Goal: Transaction & Acquisition: Purchase product/service

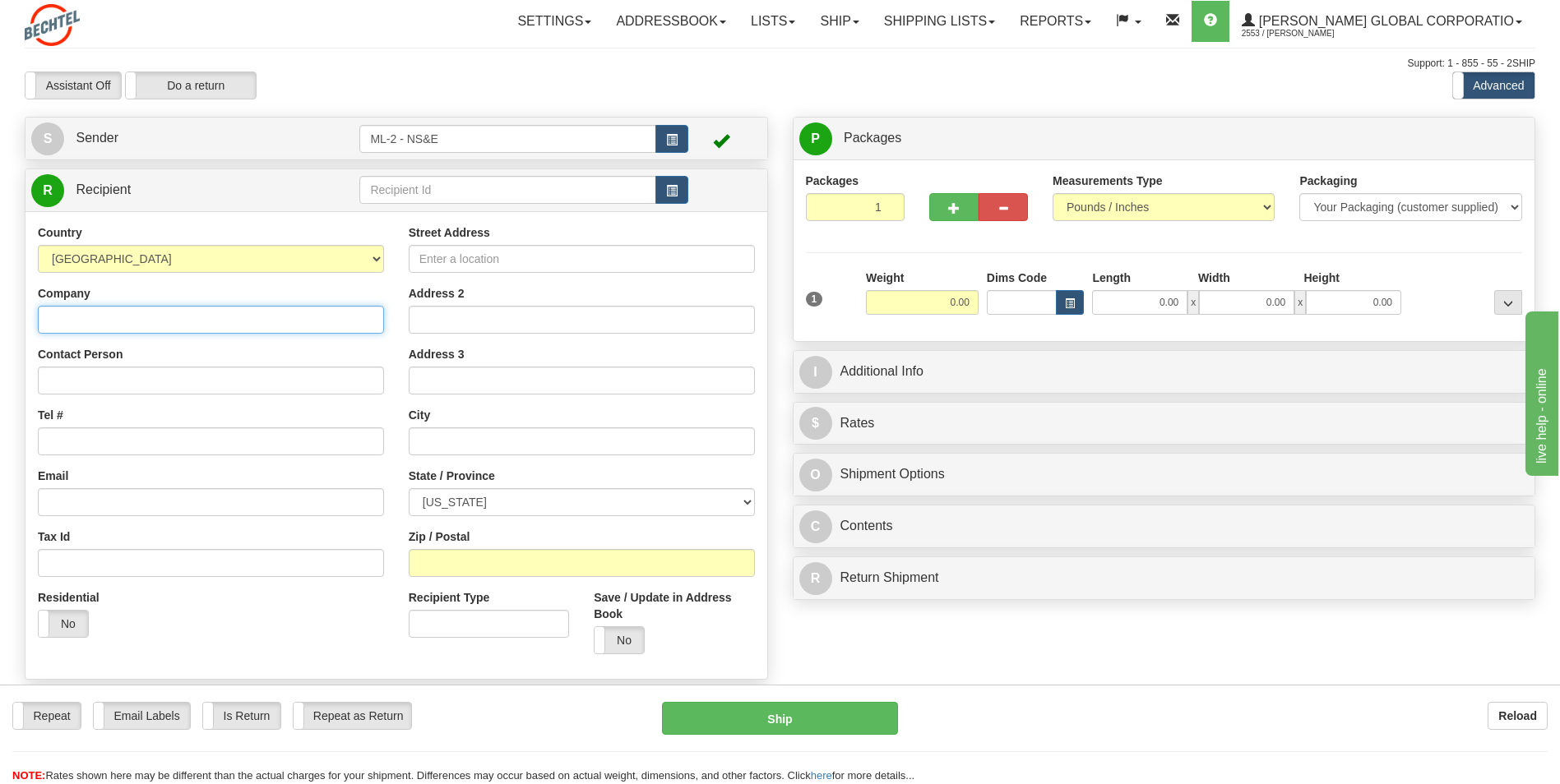
click at [82, 320] on input "Company" at bounding box center [210, 320] width 346 height 28
type input "[PERSON_NAME] National"
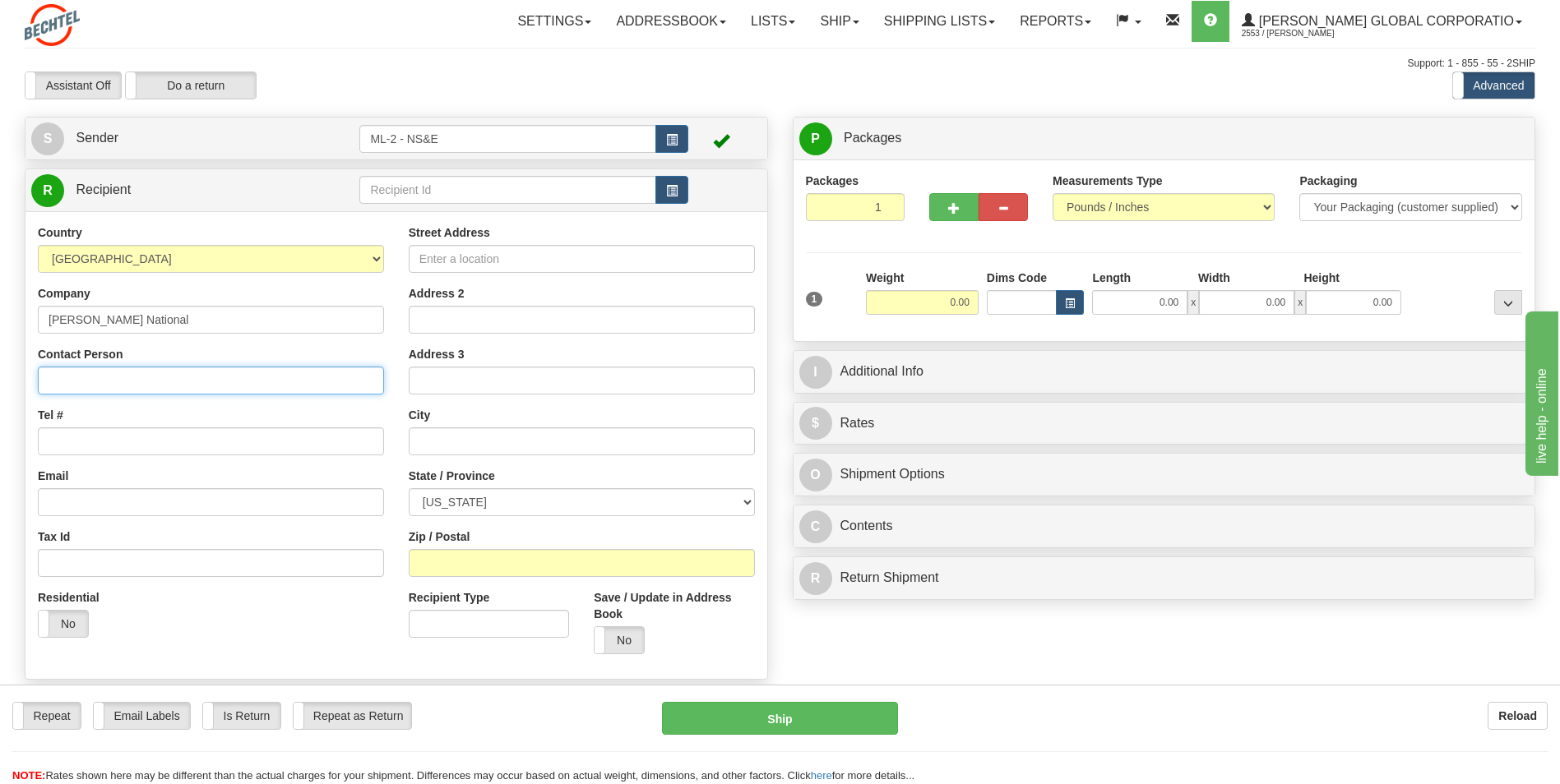
click at [78, 359] on input "Contact Person" at bounding box center [210, 381] width 346 height 28
click at [56, 359] on input "Contact Person" at bounding box center [210, 381] width 346 height 28
type input "[PERSON_NAME]"
click at [86, 359] on input "Tel #" at bounding box center [210, 441] width 346 height 28
click at [71, 359] on input "Tel #" at bounding box center [210, 441] width 346 height 28
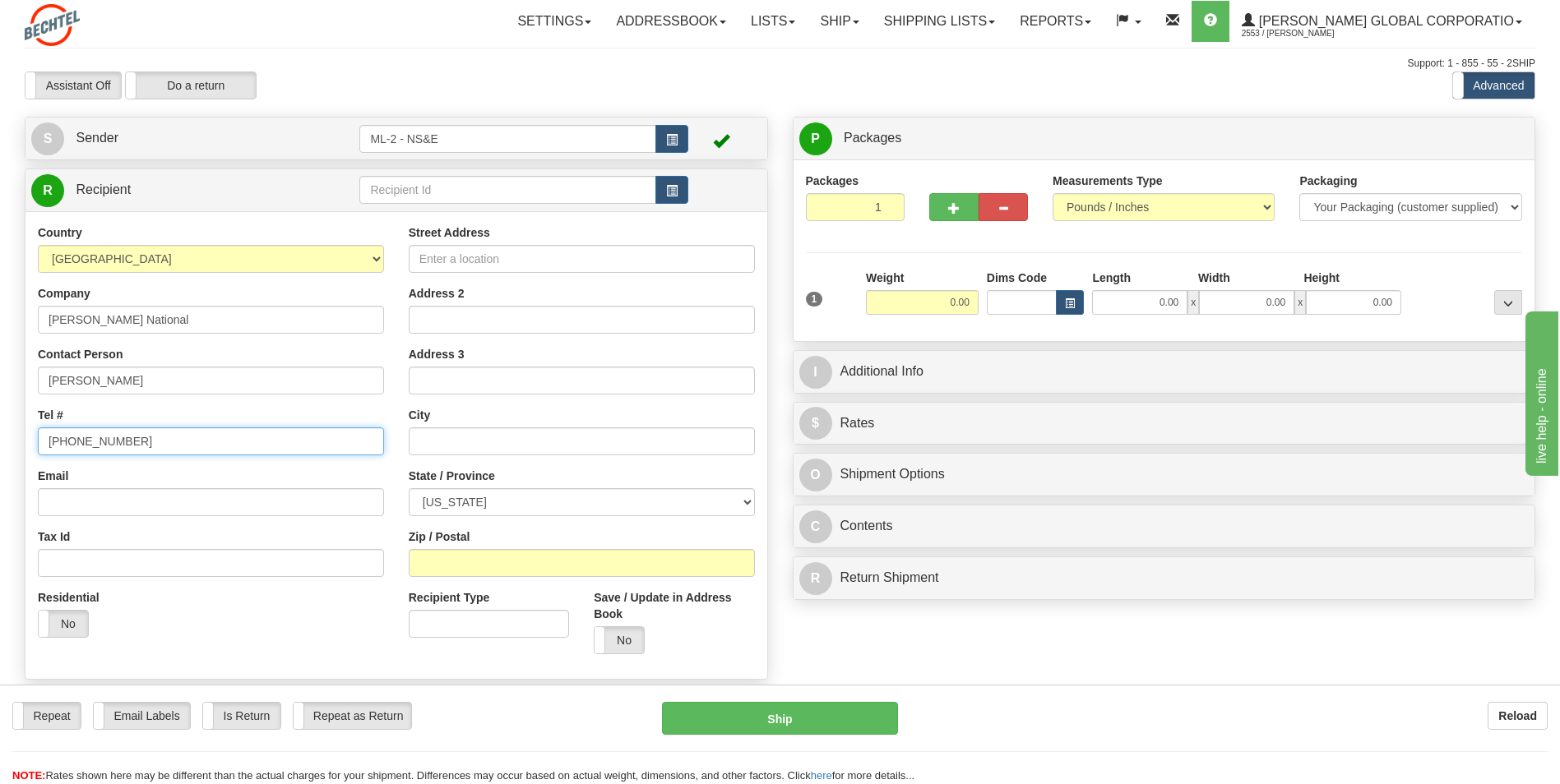
type input "[PHONE_NUMBER]"
click at [92, 359] on input "Email" at bounding box center [210, 502] width 346 height 28
click at [64, 359] on input "Email" at bounding box center [210, 502] width 346 height 28
type input "[EMAIL_ADDRESS][PERSON_NAME][DOMAIN_NAME]"
click at [448, 258] on input "Street Address" at bounding box center [581, 259] width 346 height 28
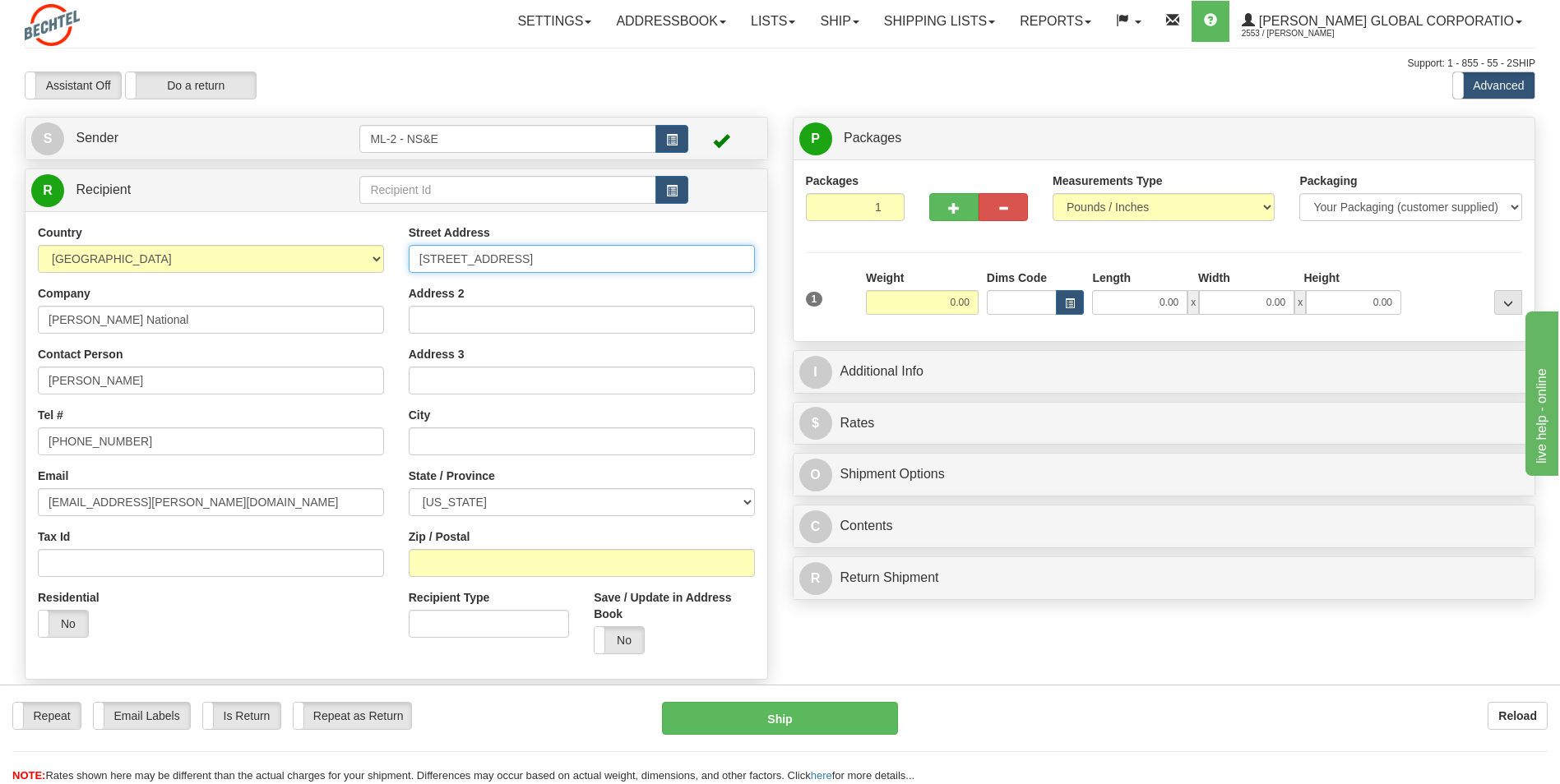
type input "[STREET_ADDRESS]"
click at [435, 359] on input "text" at bounding box center [581, 441] width 346 height 28
type input "Moline"
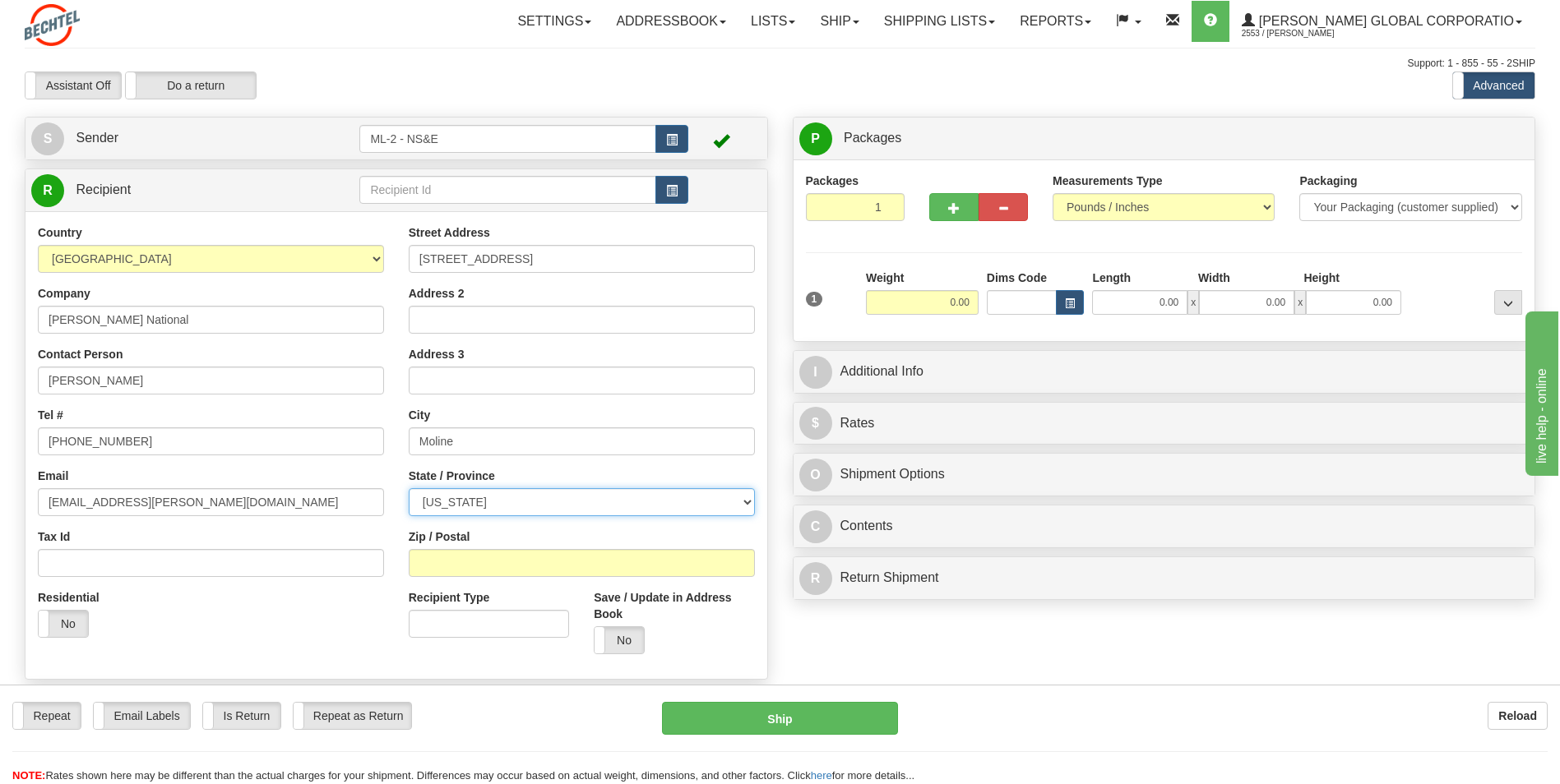
click at [745, 359] on select "[US_STATE] [US_STATE] [US_STATE] [US_STATE] Armed Forces America Armed Forces E…" at bounding box center [581, 502] width 346 height 28
select select "IL"
click at [409, 359] on select "[US_STATE] [US_STATE] [US_STATE] [US_STATE] Armed Forces America Armed Forces E…" at bounding box center [581, 502] width 346 height 28
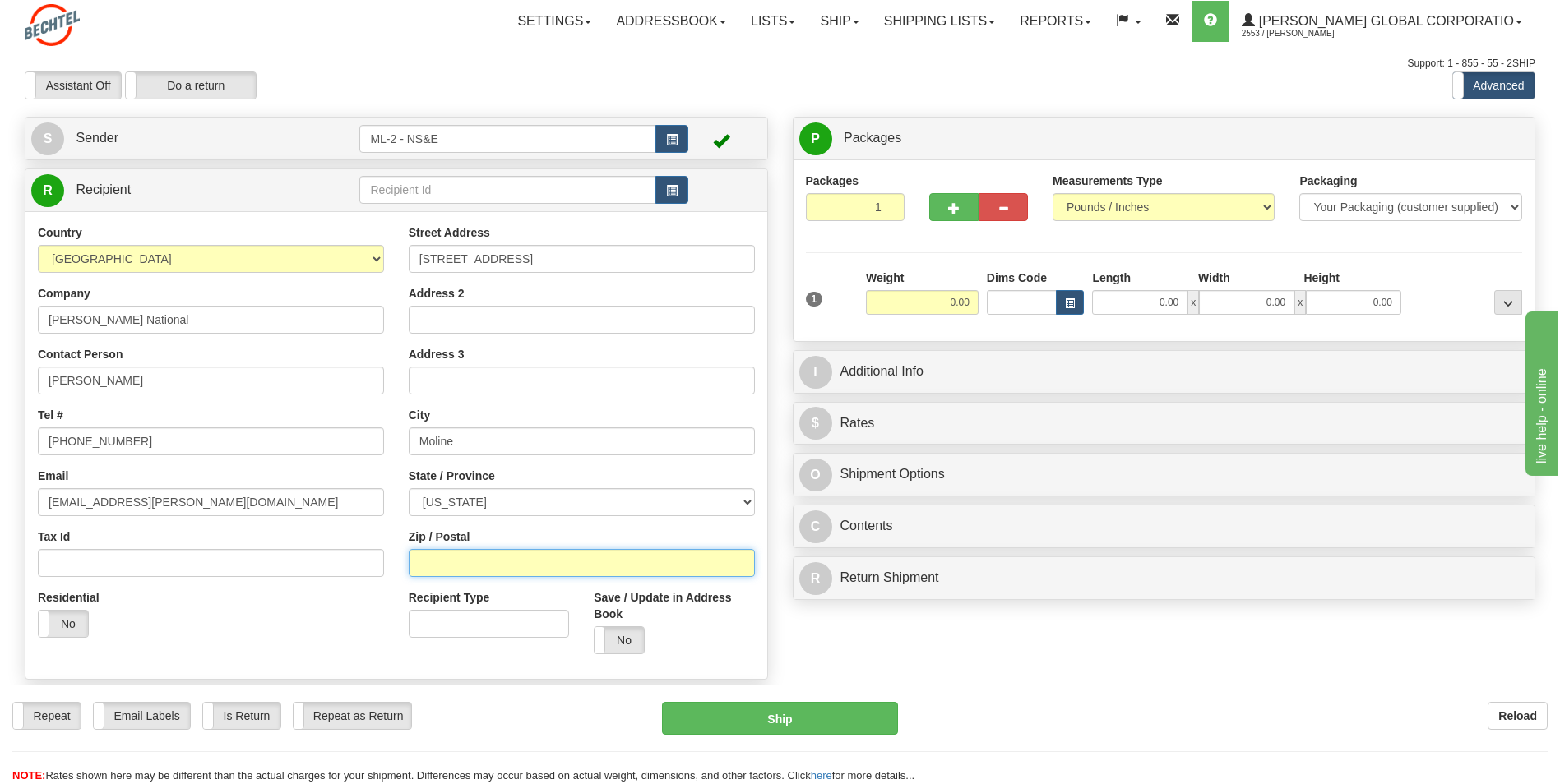
click at [446, 359] on input "Zip / Postal" at bounding box center [581, 563] width 346 height 28
type input "61265"
click at [768, 304] on input "0.00" at bounding box center [922, 302] width 113 height 25
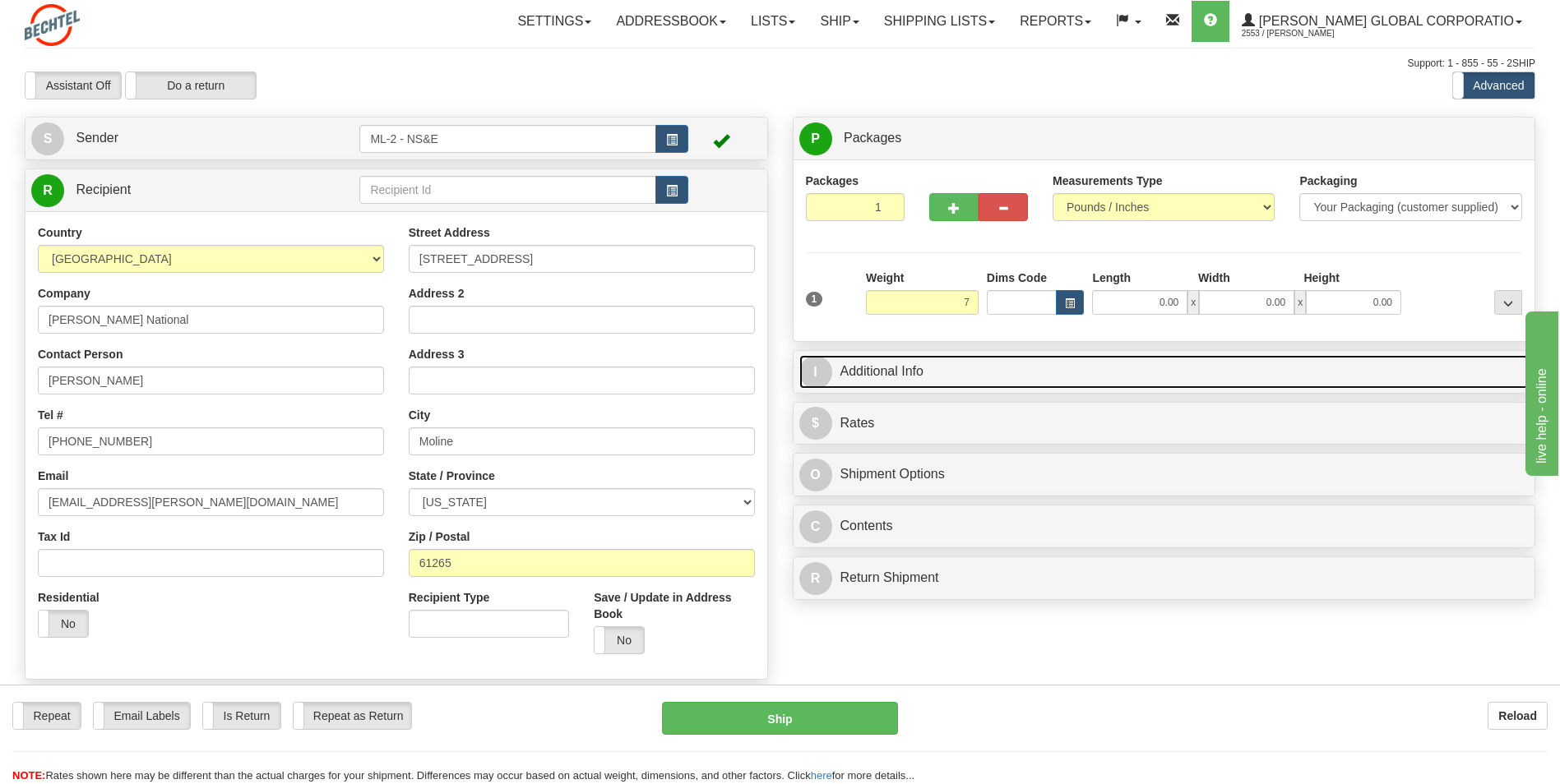
type input "7.00"
click at [768, 359] on link "I Additional Info" at bounding box center [1164, 372] width 730 height 34
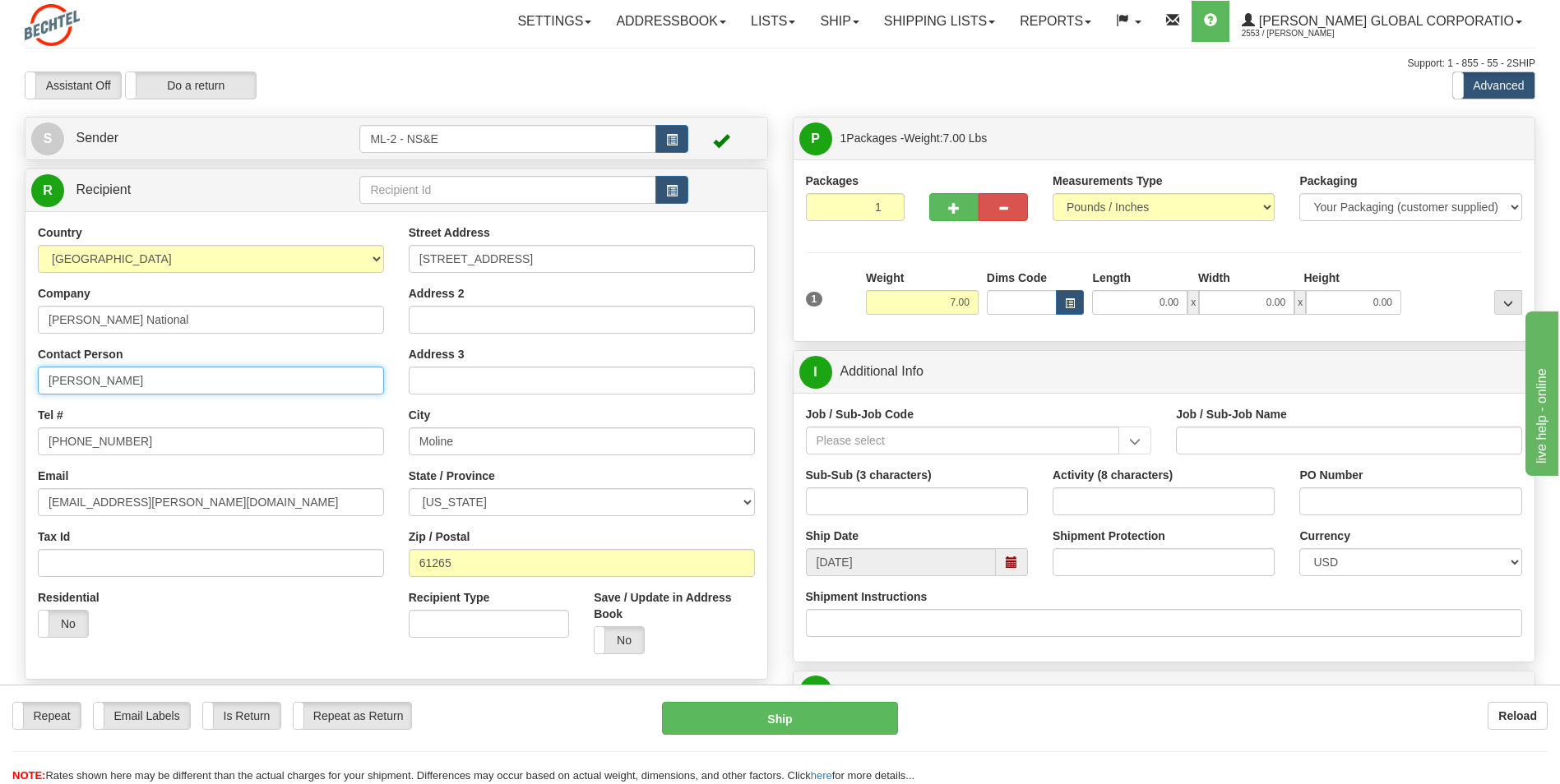
click at [146, 359] on input "[PERSON_NAME]" at bounding box center [210, 381] width 346 height 28
type input "[PERSON_NAME] (IS&T)"
click at [768, 359] on input "Job / Sub-Job Code" at bounding box center [962, 440] width 314 height 28
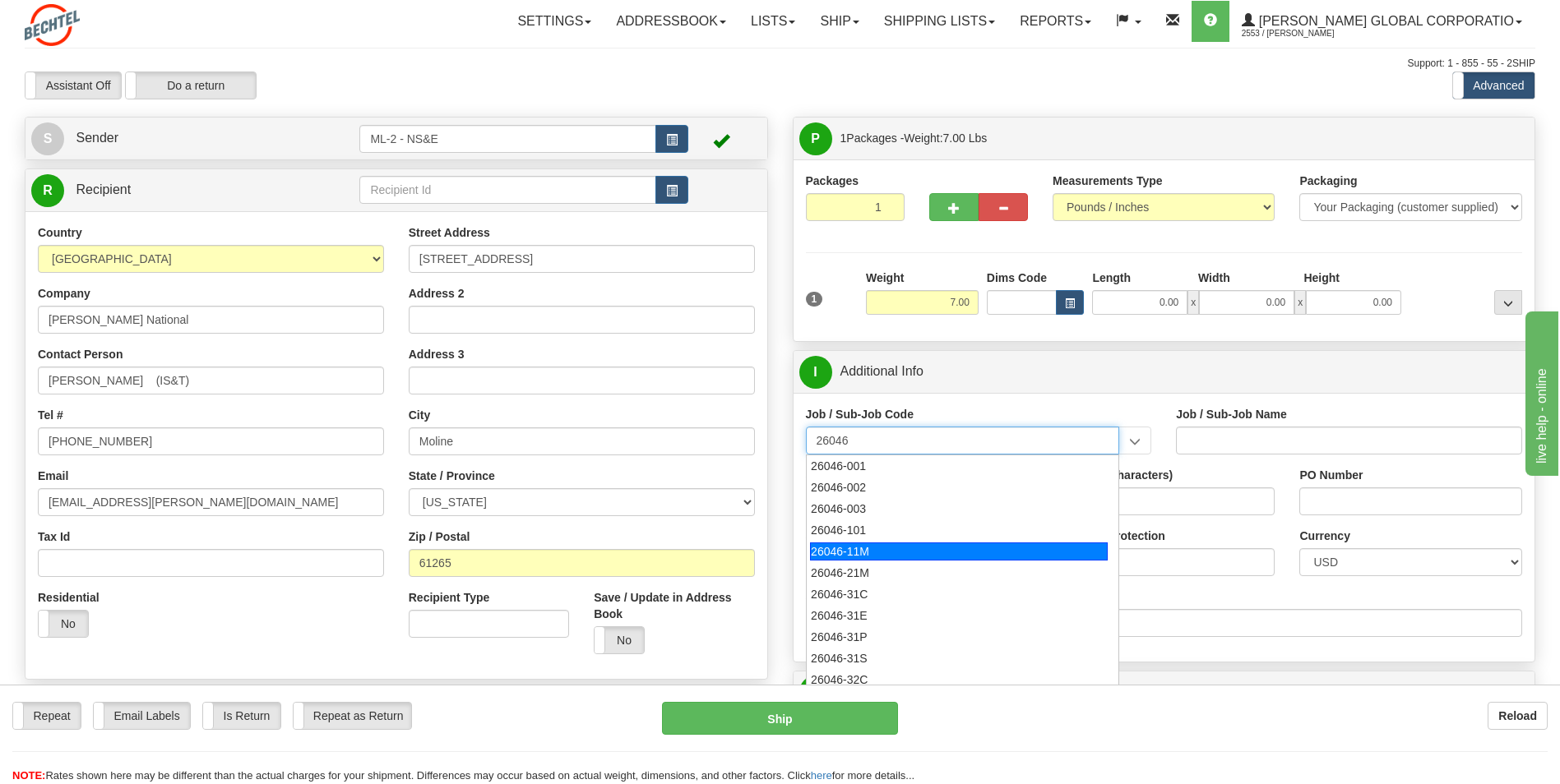
click at [768, 359] on div "26046-11M" at bounding box center [958, 551] width 298 height 18
type input "26046-11M"
type input "MOBILE LAUNCHER 2 - PROJECT MANAGEMENT"
type input "26046-11M"
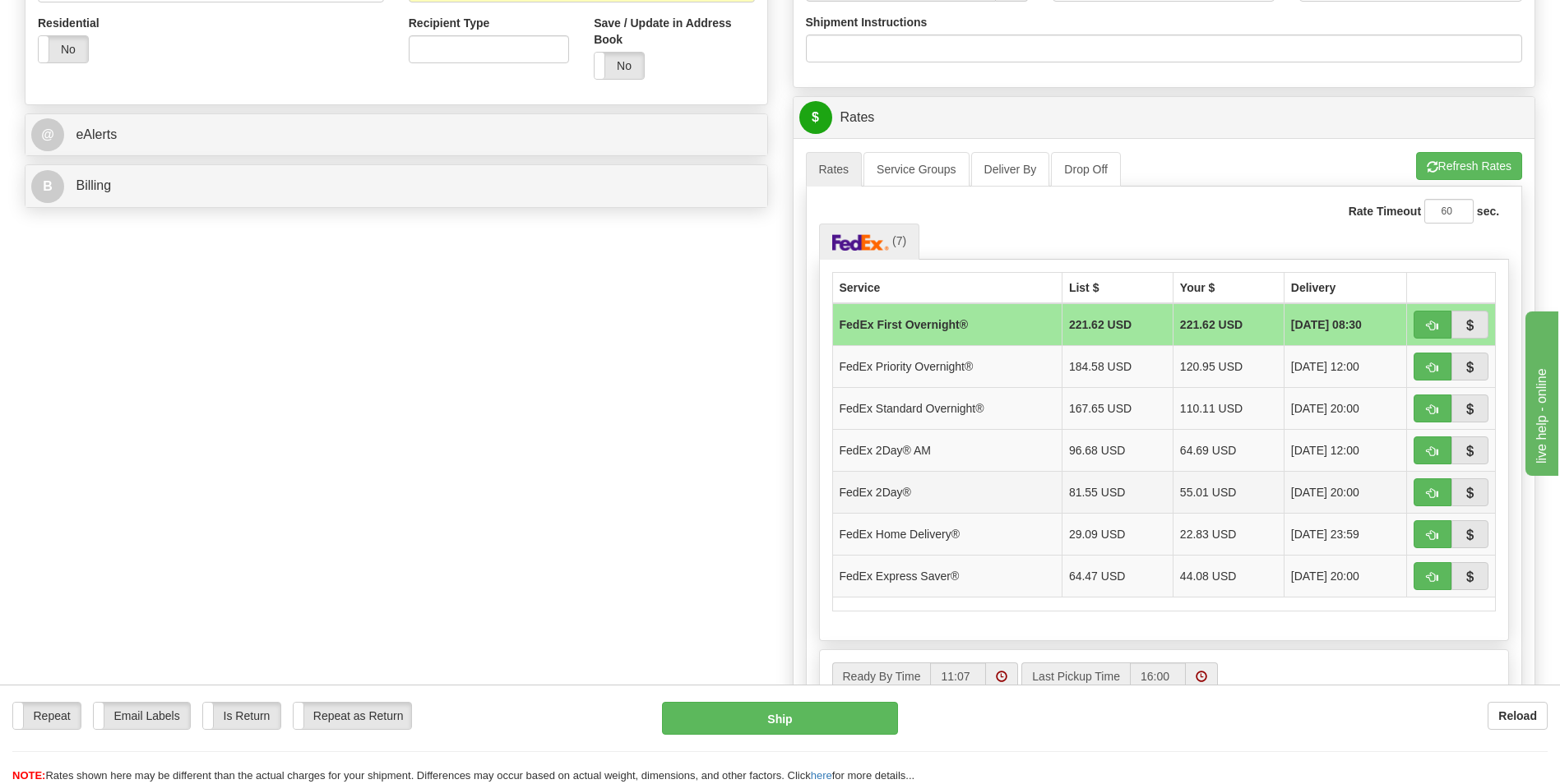
scroll to position [575, 0]
click at [768, 359] on button "button" at bounding box center [1432, 491] width 38 height 28
type input "03"
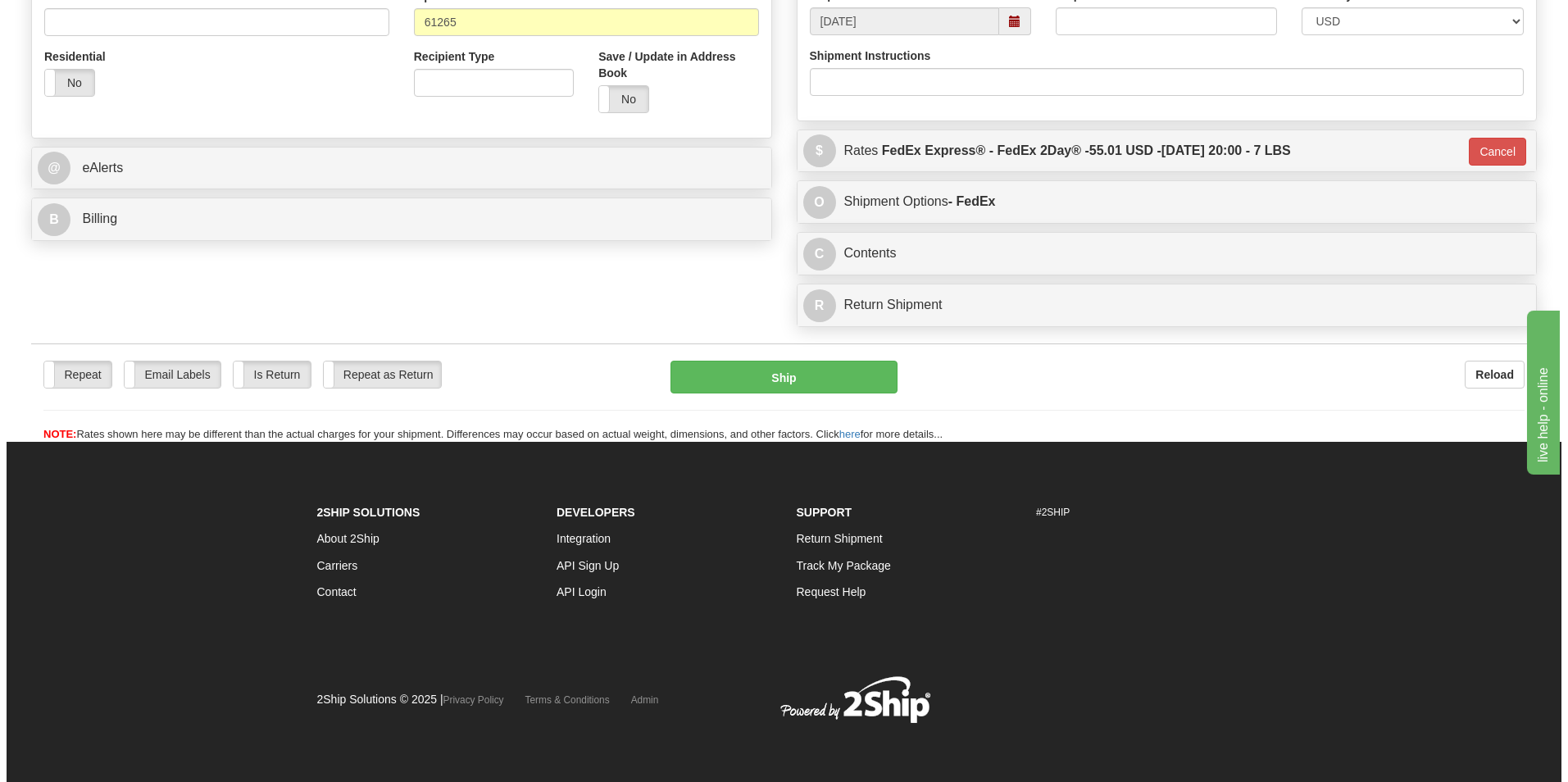
scroll to position [540, 0]
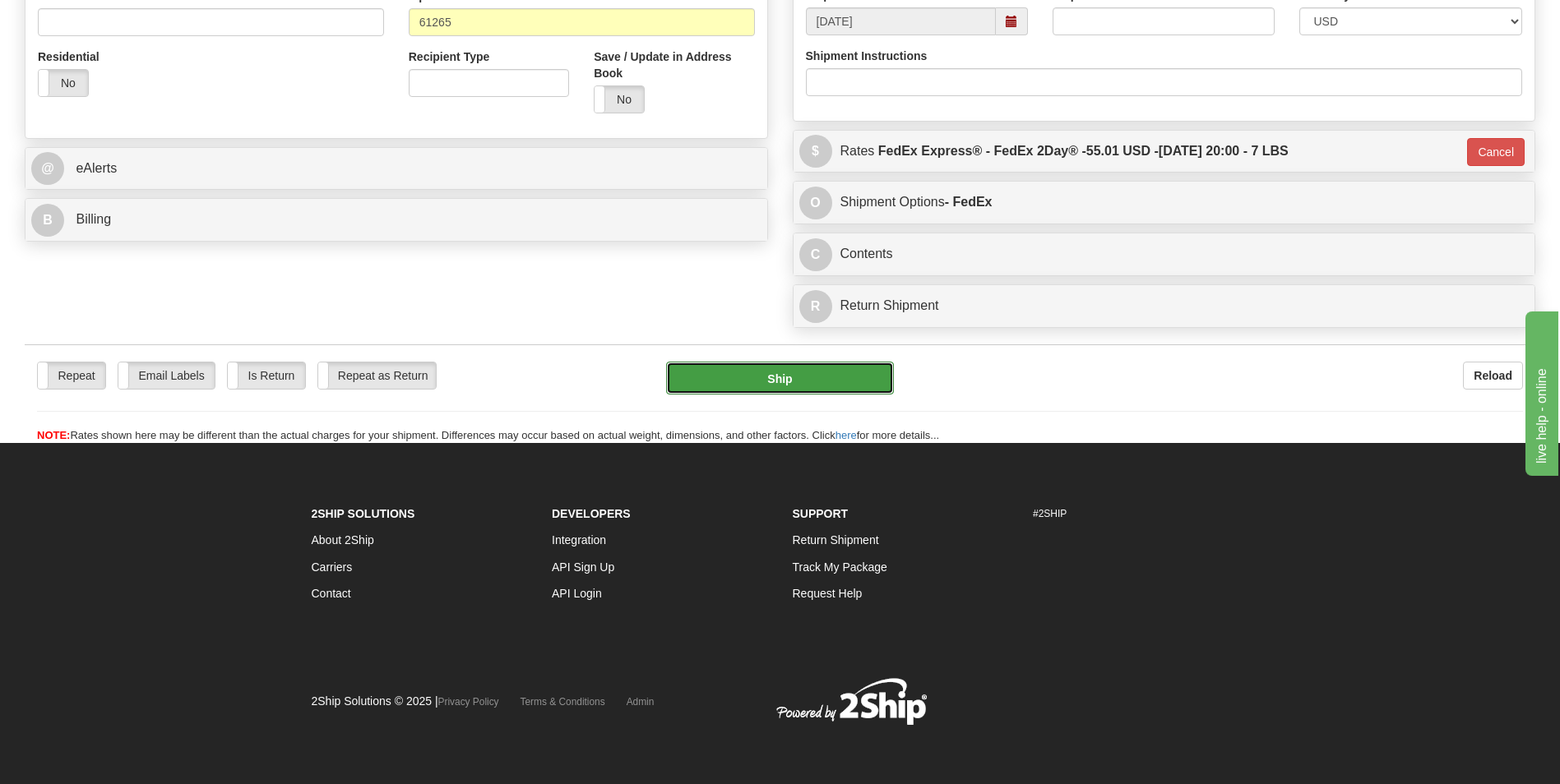
click at [768, 359] on button "Ship" at bounding box center [780, 378] width 227 height 33
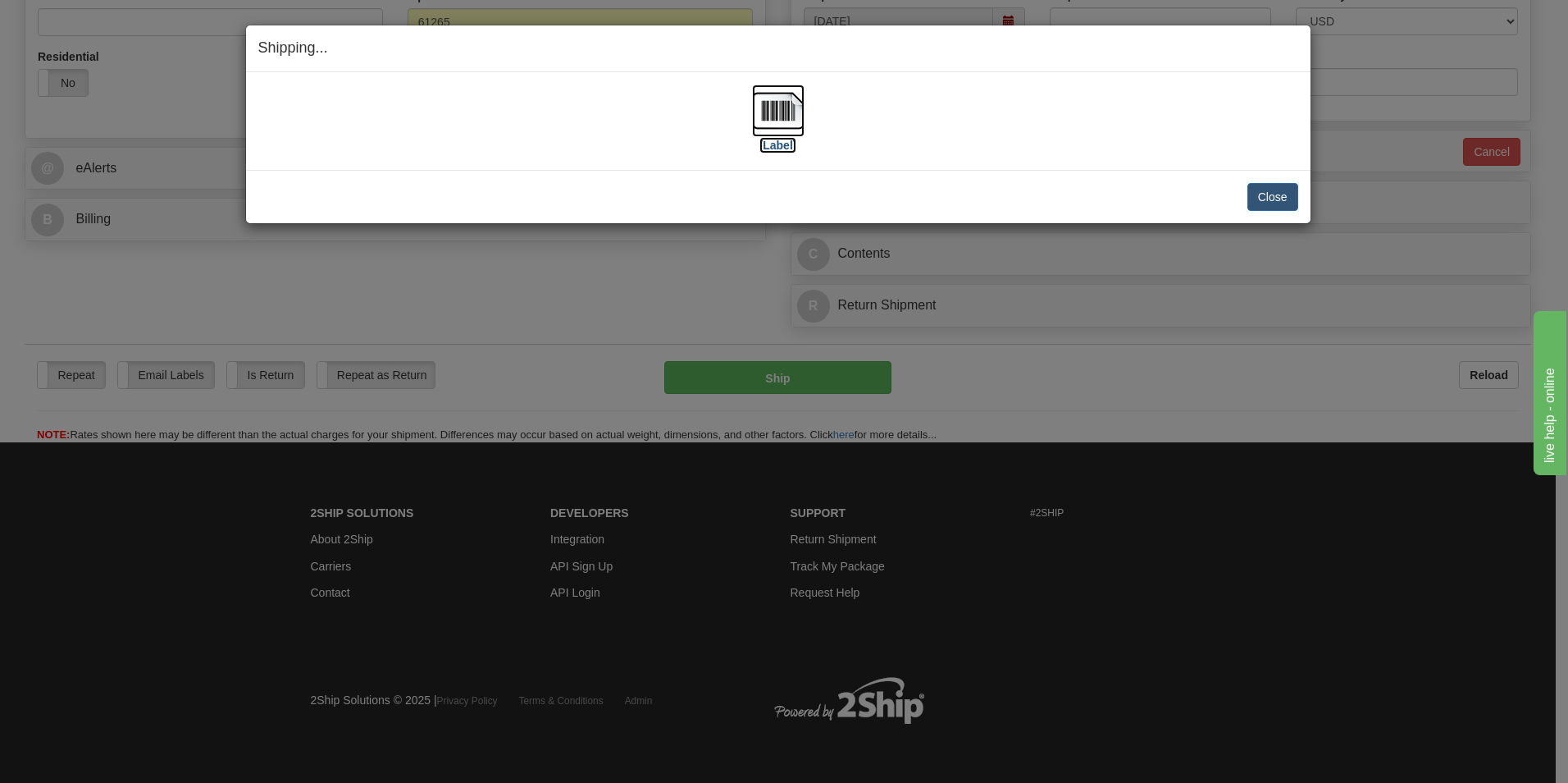
click at [766, 148] on label "[Label]" at bounding box center [779, 145] width 38 height 16
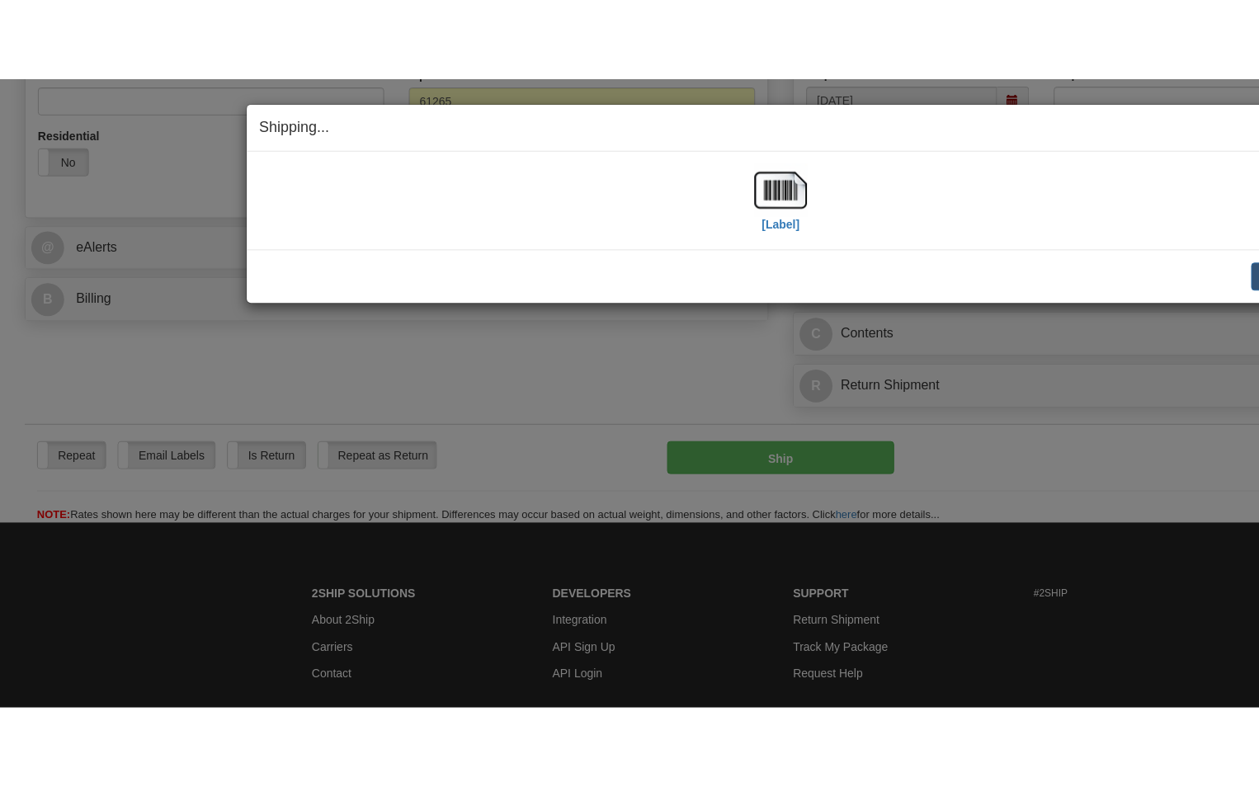
scroll to position [581, 0]
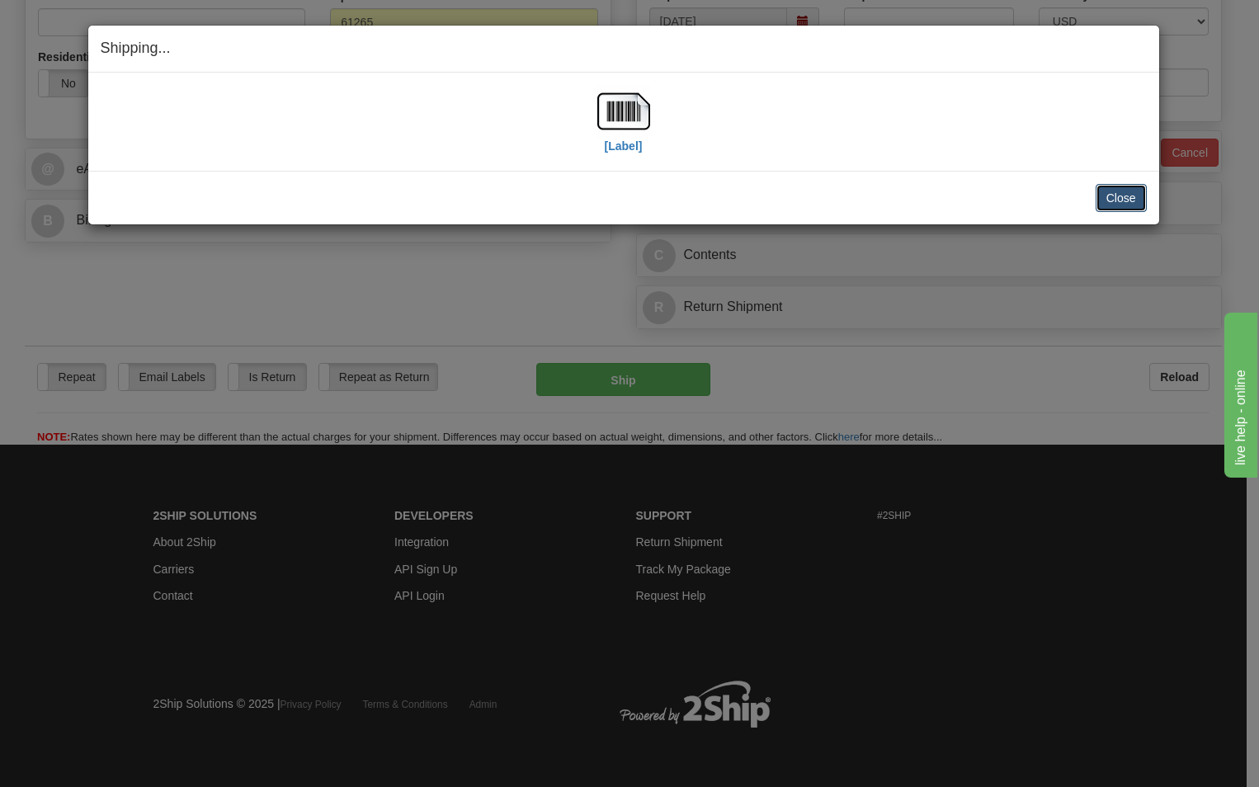
click at [770, 203] on button "Close" at bounding box center [1120, 198] width 51 height 28
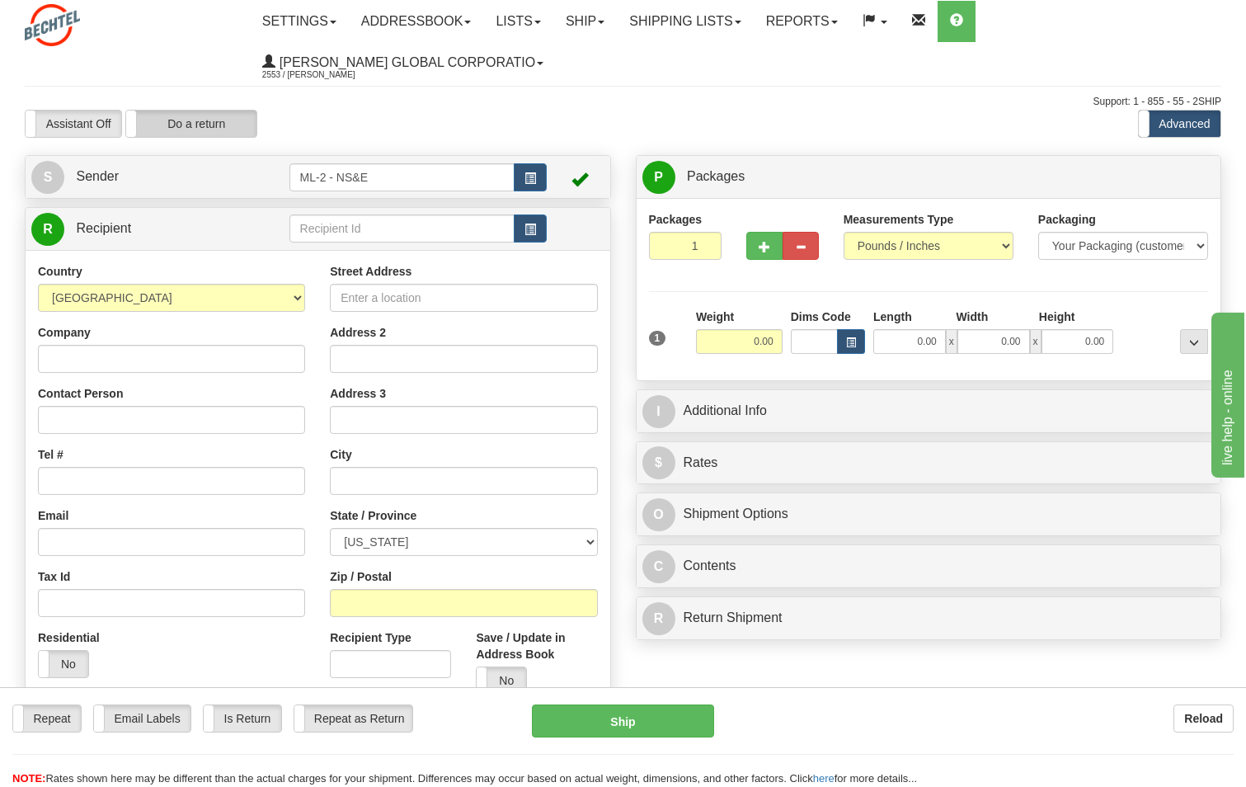
click at [217, 127] on label "Do a return" at bounding box center [191, 124] width 130 height 26
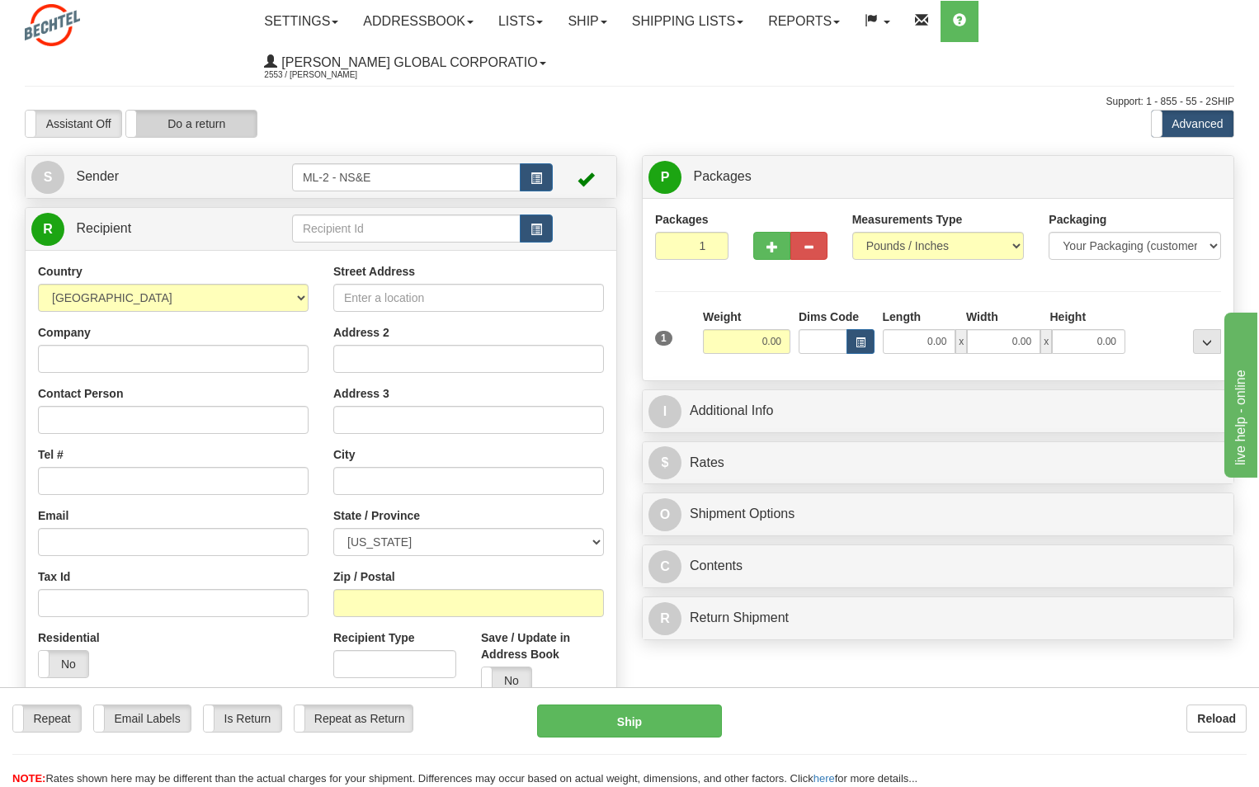
type input "ML-2 - NS&E"
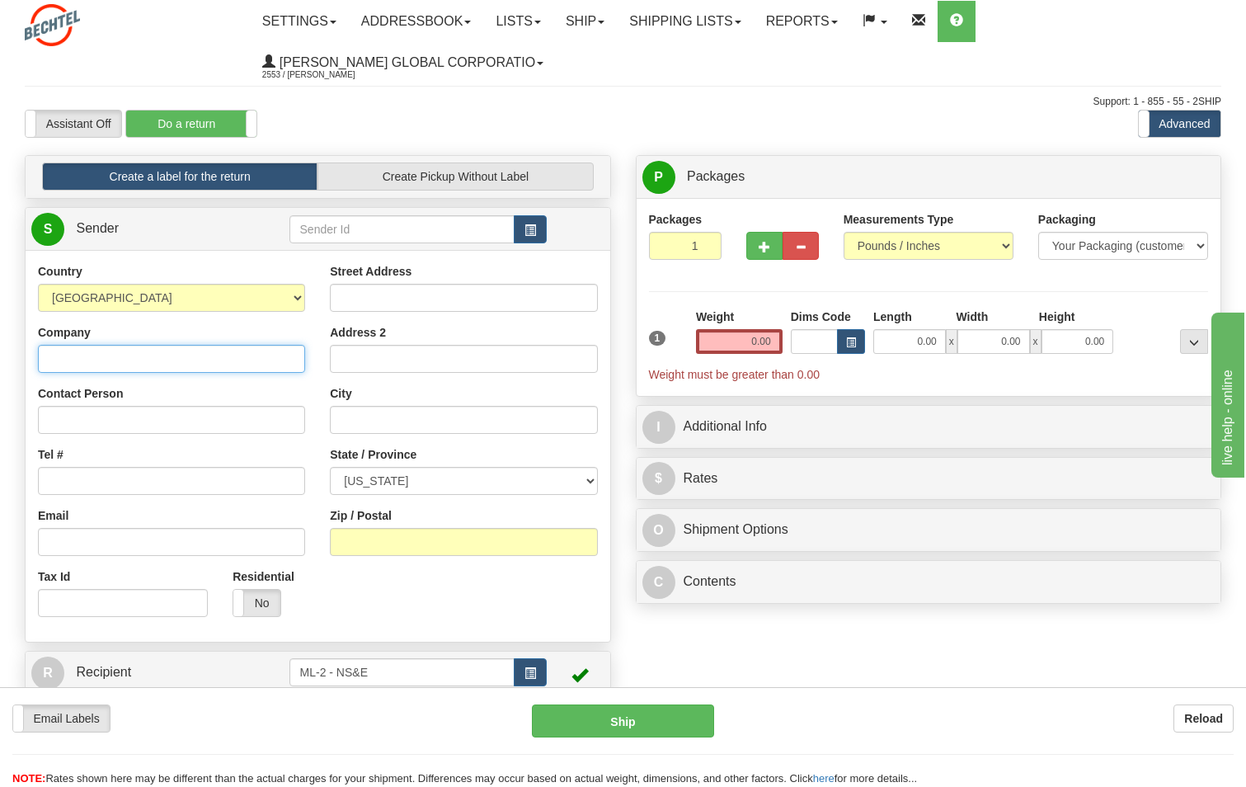
click at [101, 360] on input "Company" at bounding box center [171, 359] width 267 height 28
type input "[PERSON_NAME] National"
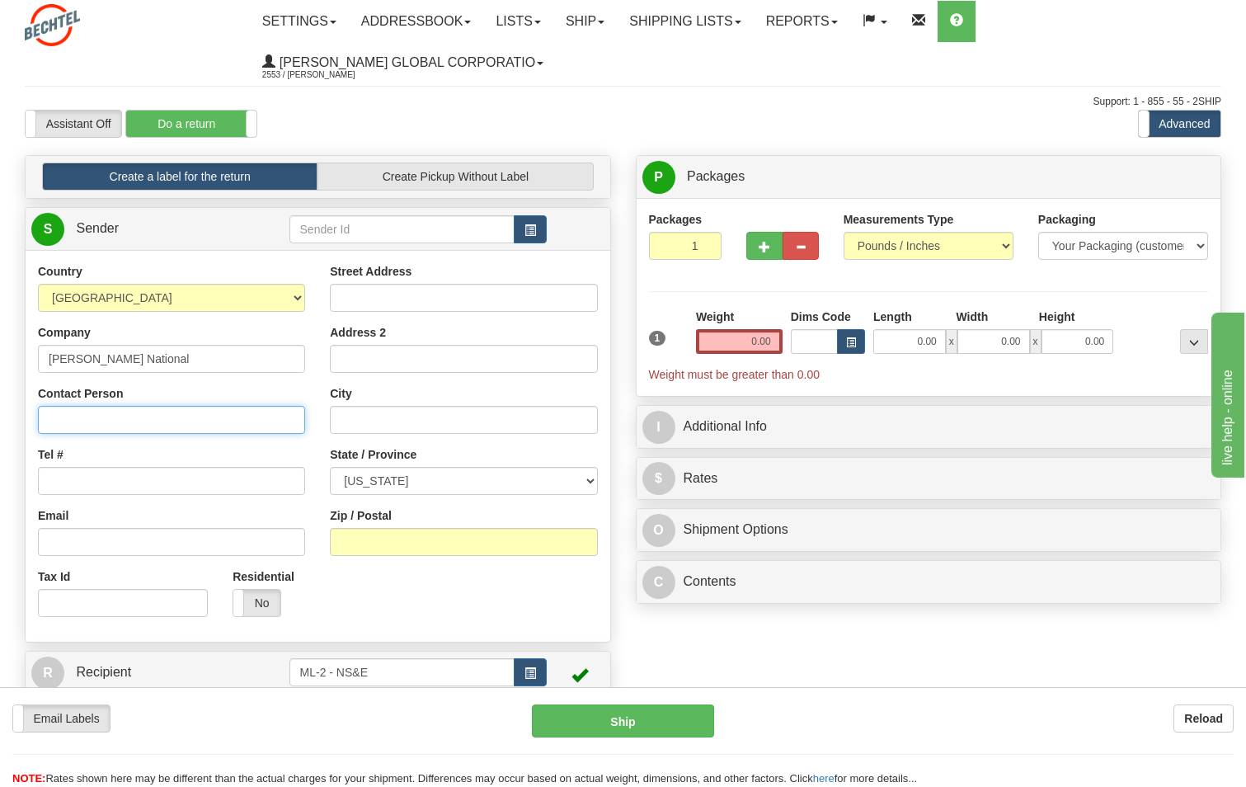
click at [49, 418] on input "Contact Person" at bounding box center [171, 420] width 267 height 28
click at [61, 417] on input "Contact Person" at bounding box center [171, 420] width 267 height 28
type input "[PERSON_NAME] (IS&T)"
type input "[PHONE_NUMBER]"
type input "[EMAIL_ADDRESS][PERSON_NAME][DOMAIN_NAME]"
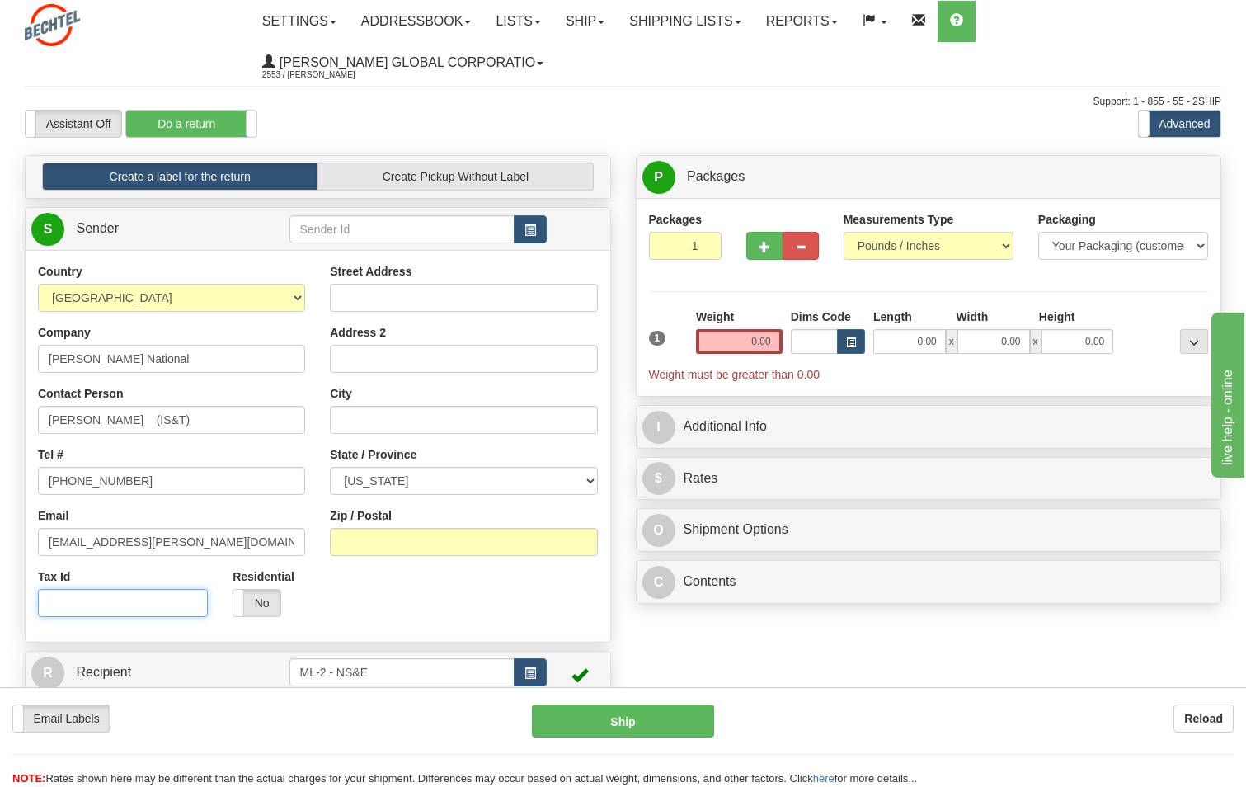
type input "[STREET_ADDRESS]"
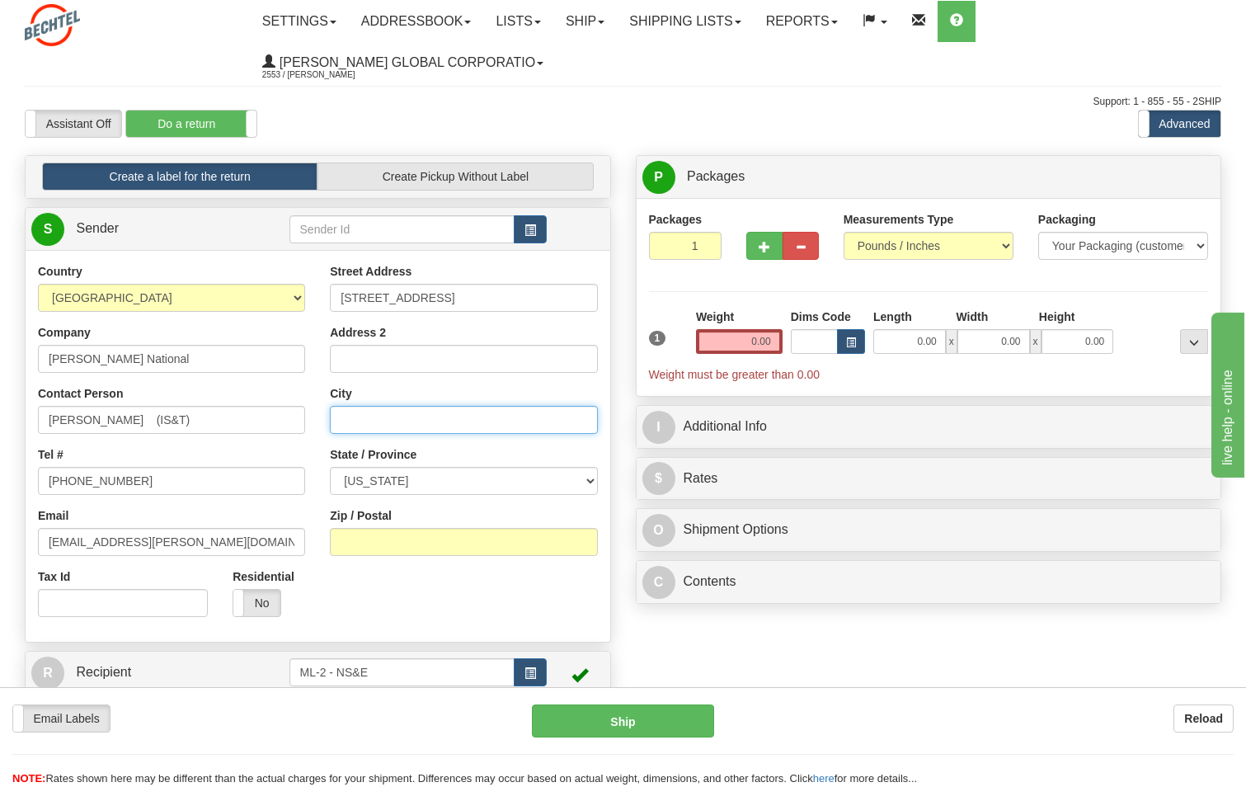
type input "Moline"
select select "IL"
type input "61265"
click at [763, 342] on input "0.00" at bounding box center [739, 341] width 87 height 25
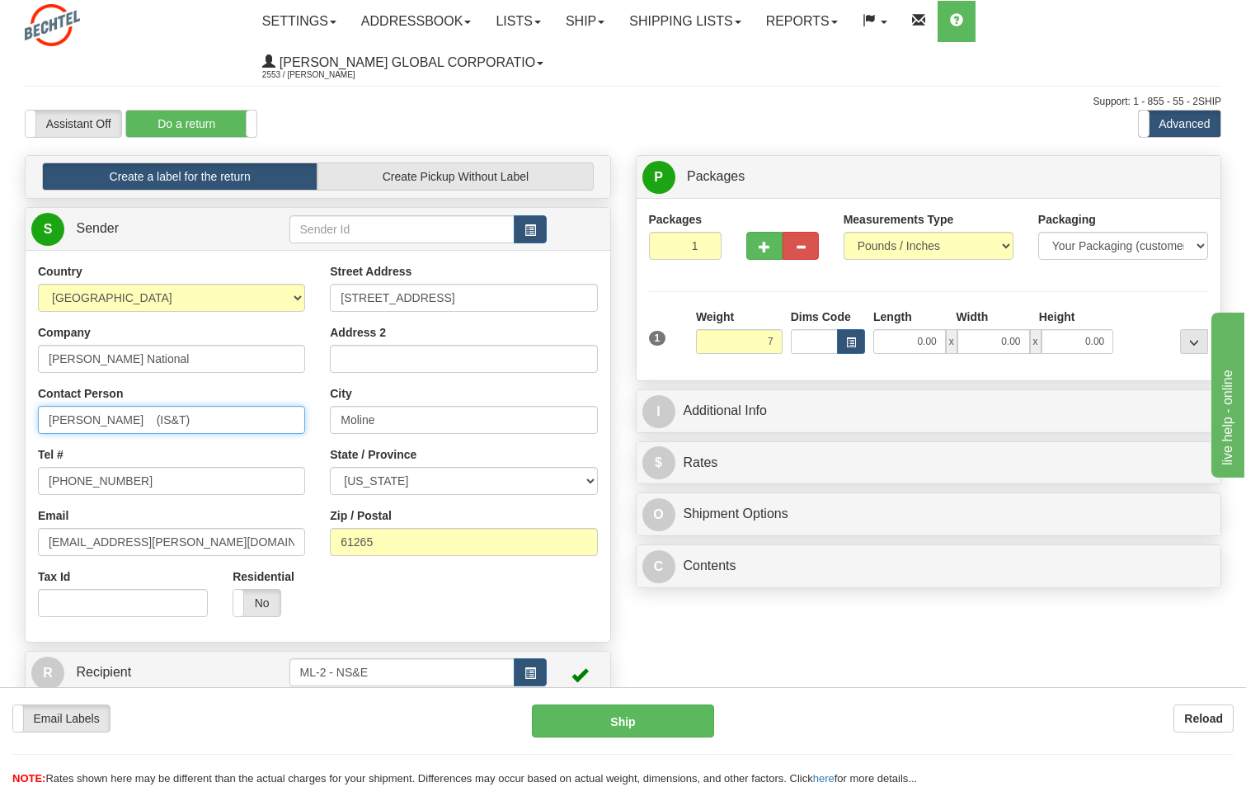
type input "7.00"
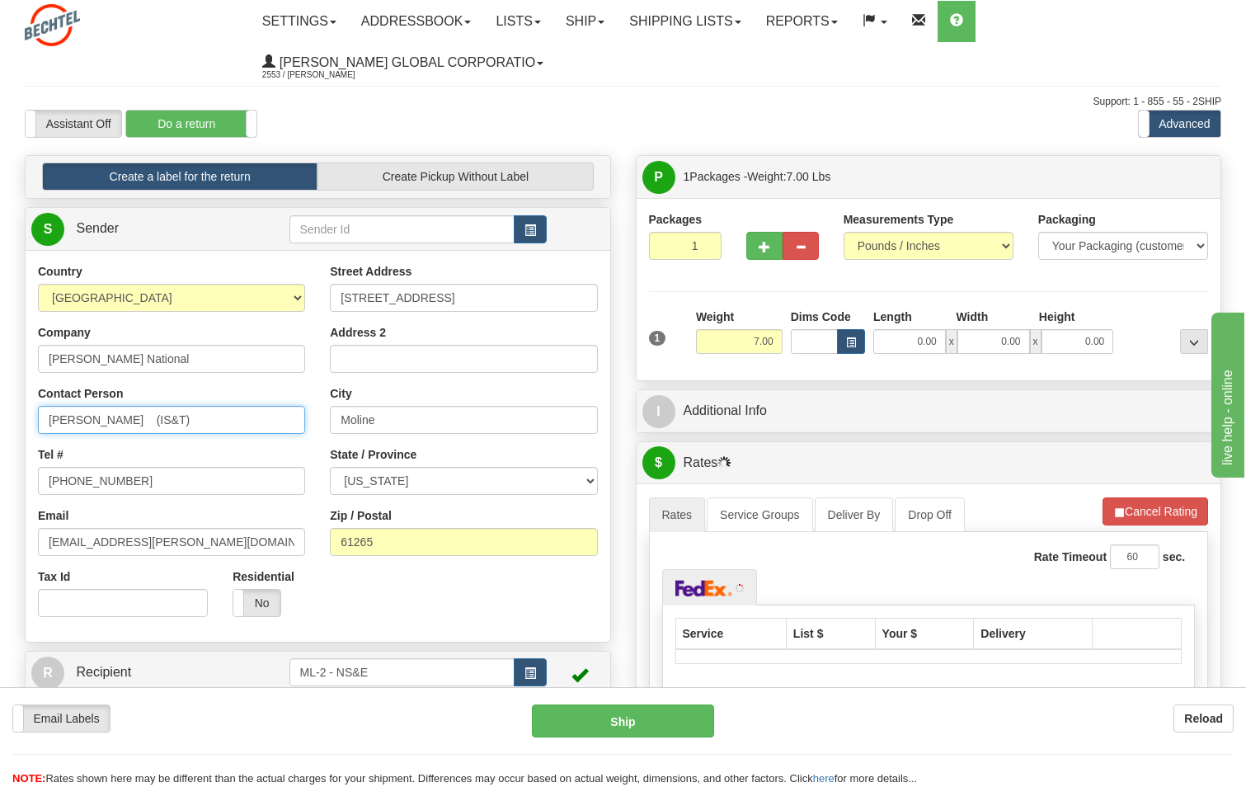
click at [177, 421] on input "[PERSON_NAME] (IS&T)" at bounding box center [171, 420] width 267 height 28
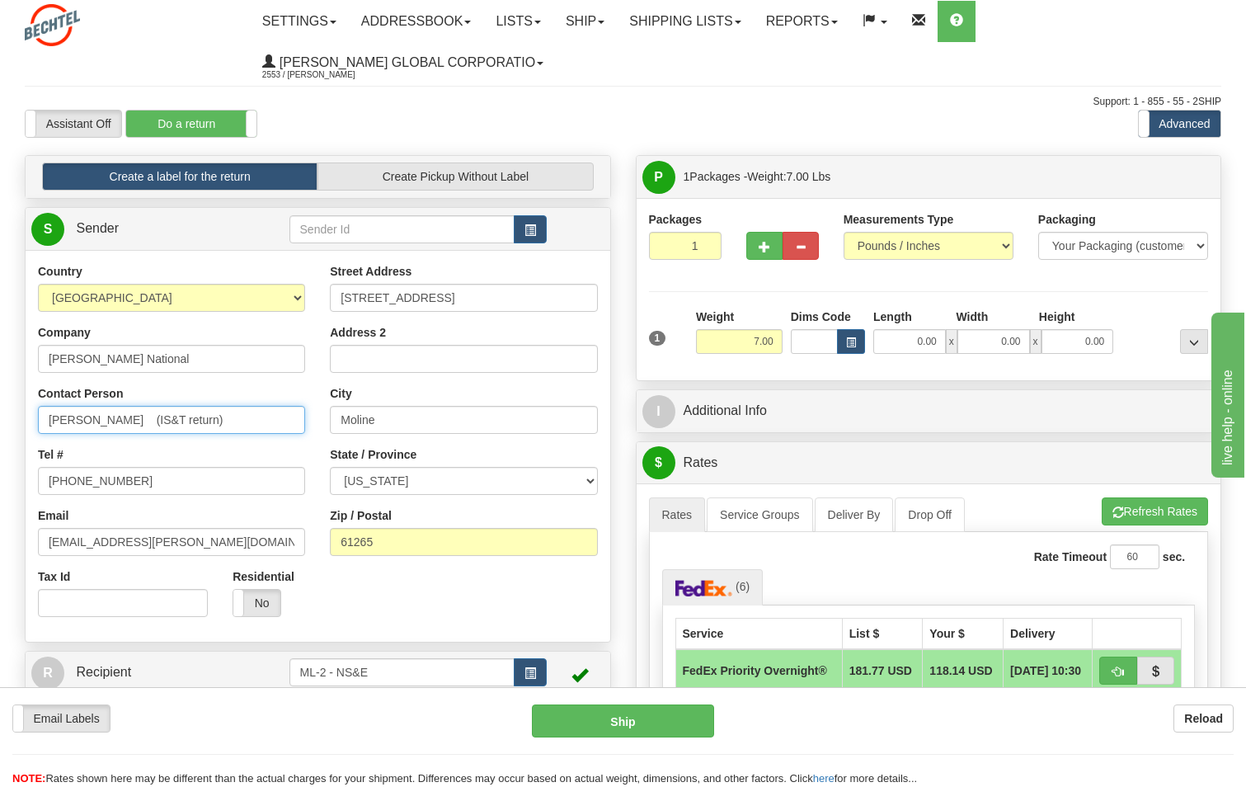
type input "Enrique Vazquez (IS&T return)"
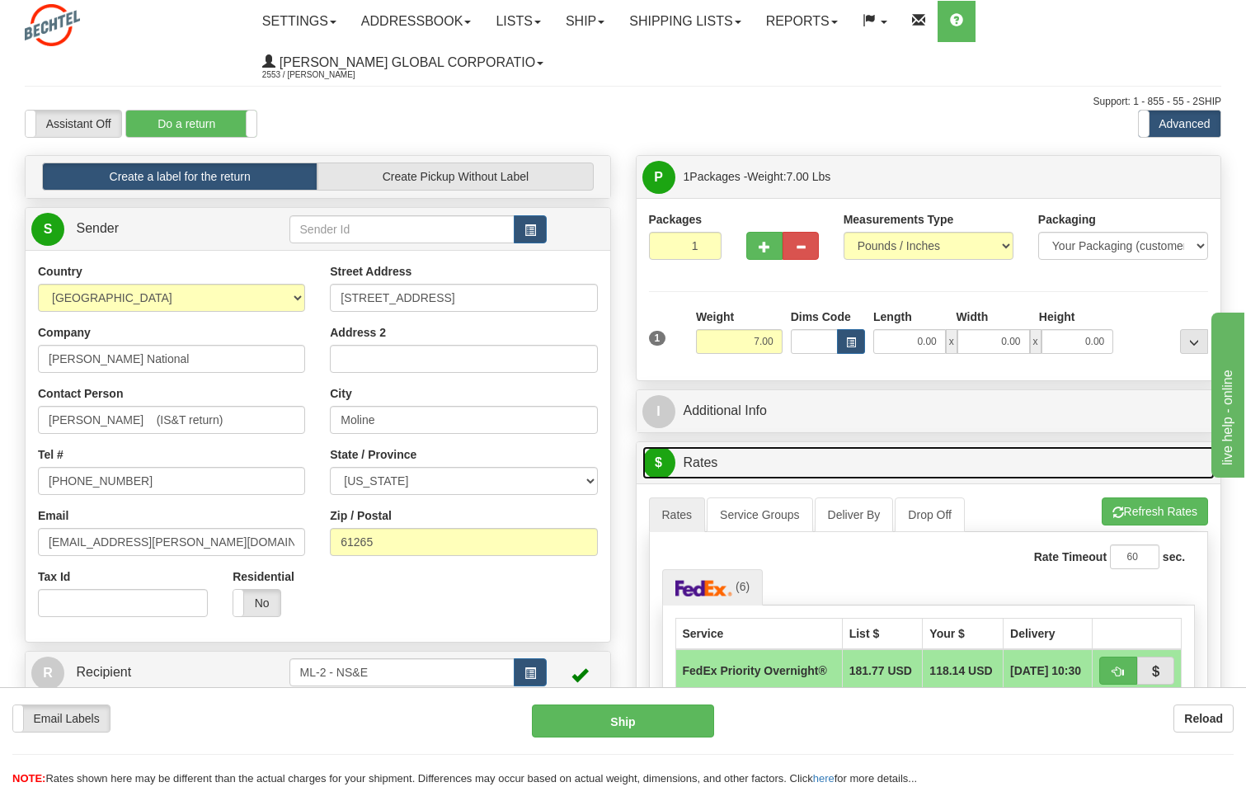
click at [757, 457] on link "$ Rates" at bounding box center [929, 463] width 573 height 34
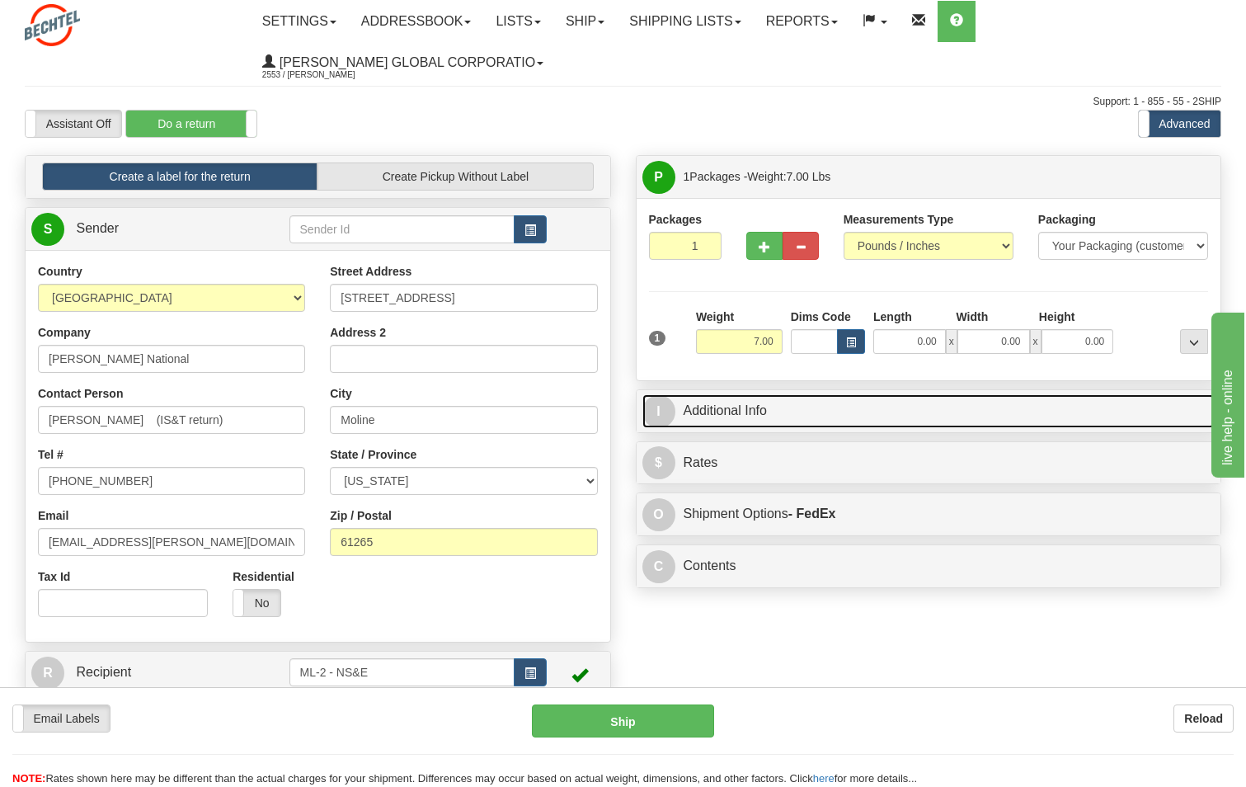
click at [737, 407] on link "I Additional Info" at bounding box center [929, 411] width 573 height 34
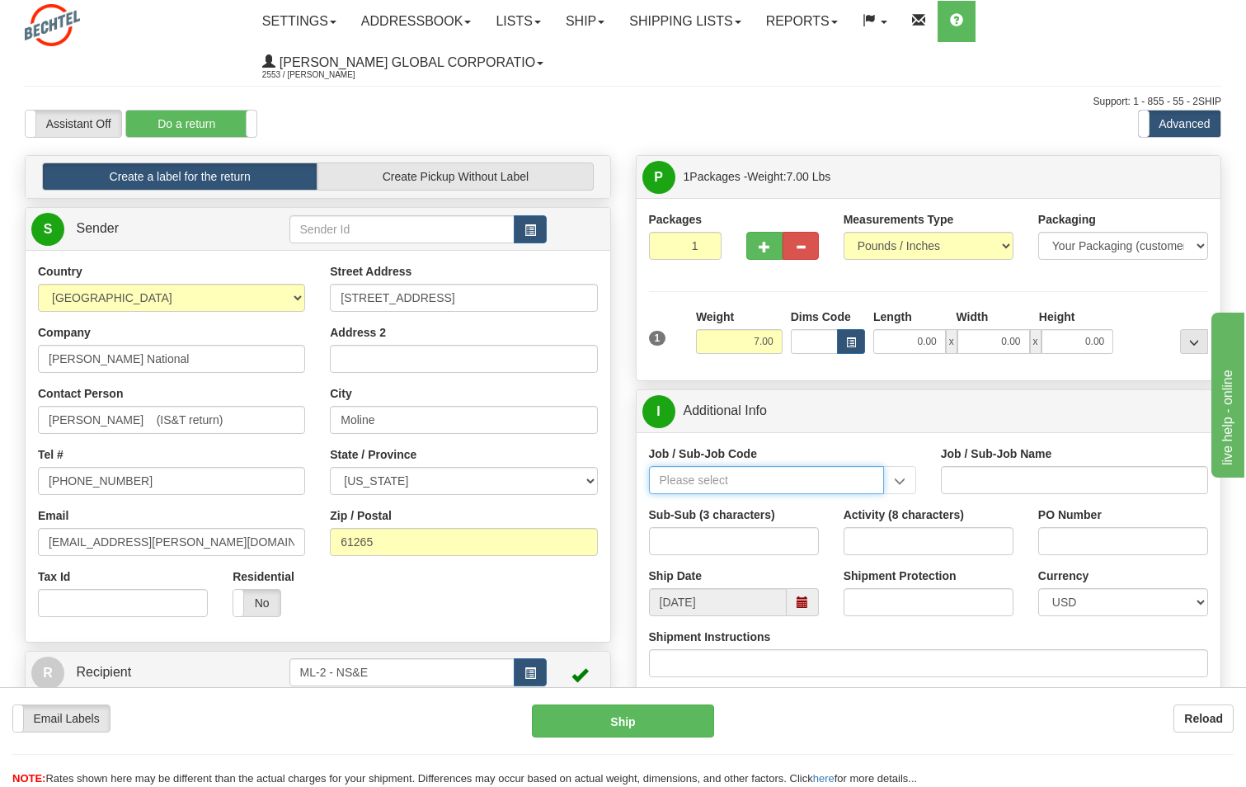
click at [746, 483] on input "Job / Sub-Job Code" at bounding box center [766, 480] width 235 height 28
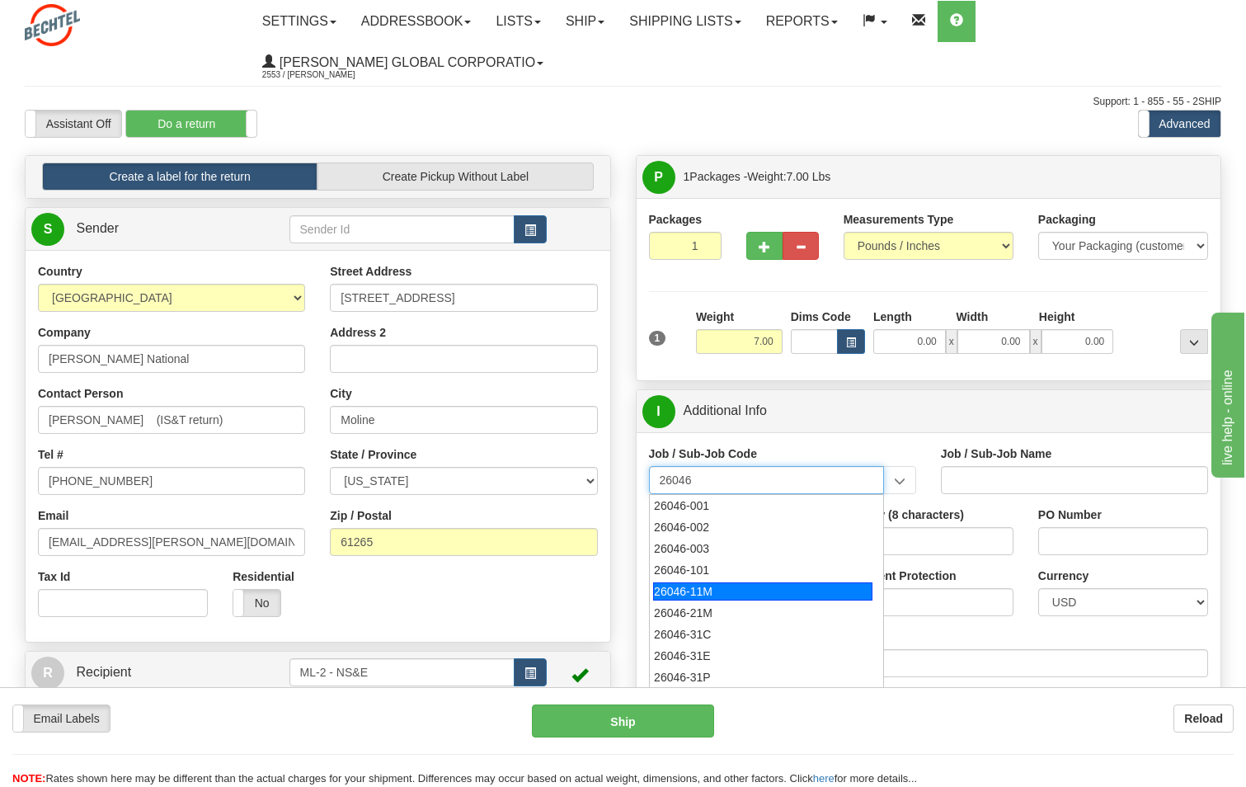
click at [706, 594] on div "26046-11M" at bounding box center [762, 591] width 219 height 18
type input "26046-11M"
type input "MOBILE LAUNCHER 2 - PROJECT MANAGEMENT"
type input "26046-11M"
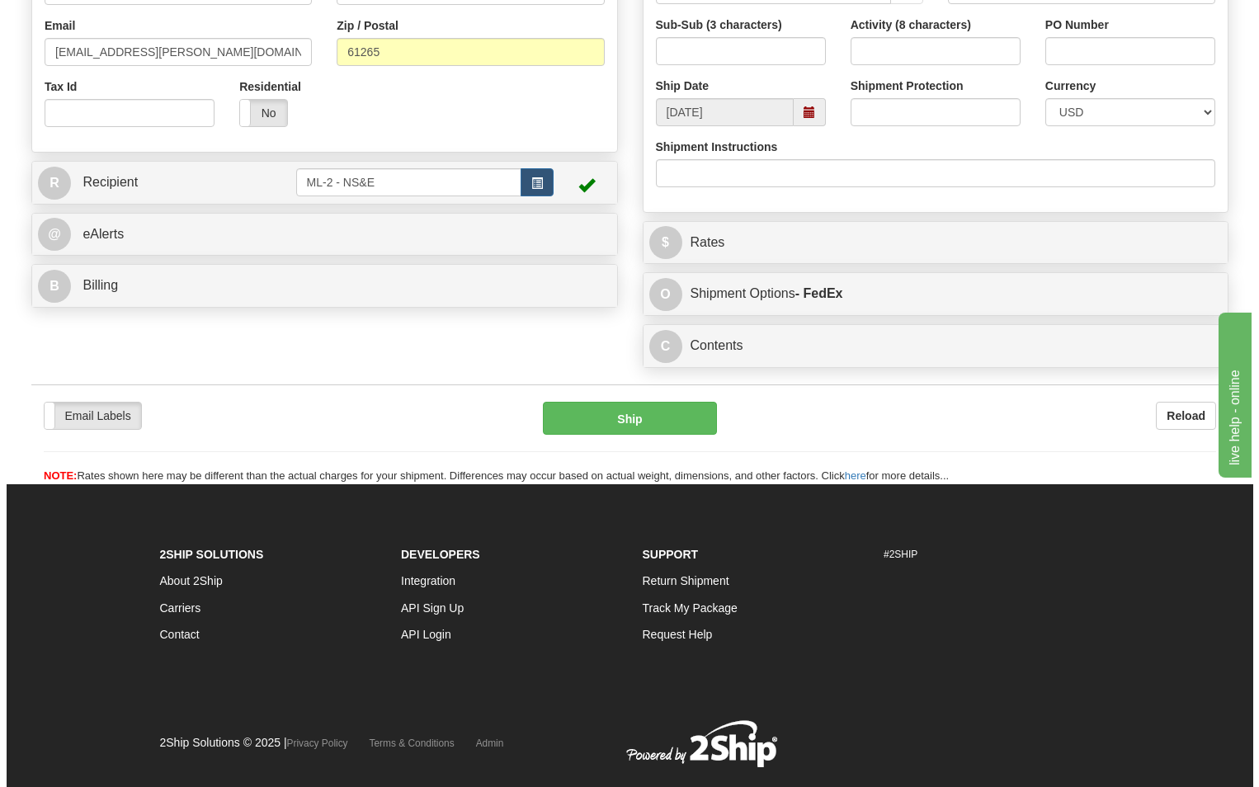
scroll to position [495, 0]
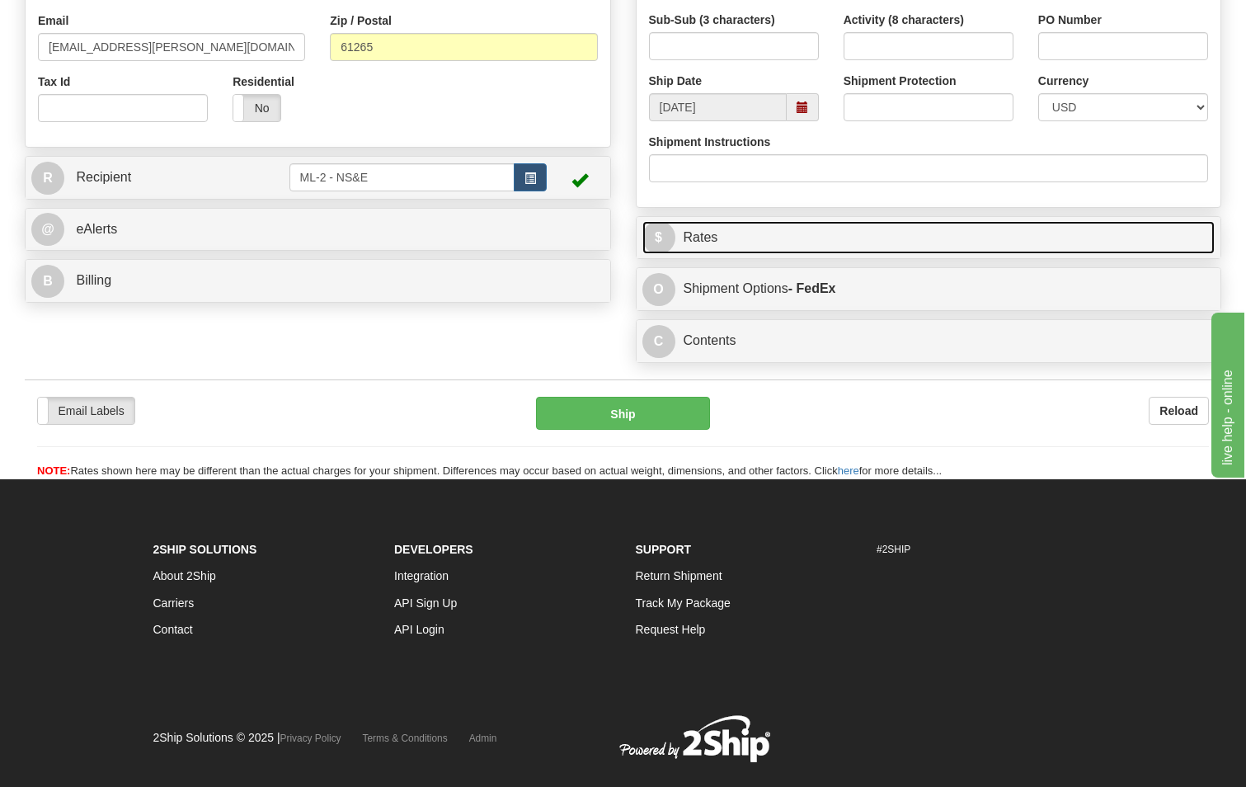
click at [692, 245] on link "$ Rates" at bounding box center [929, 238] width 573 height 34
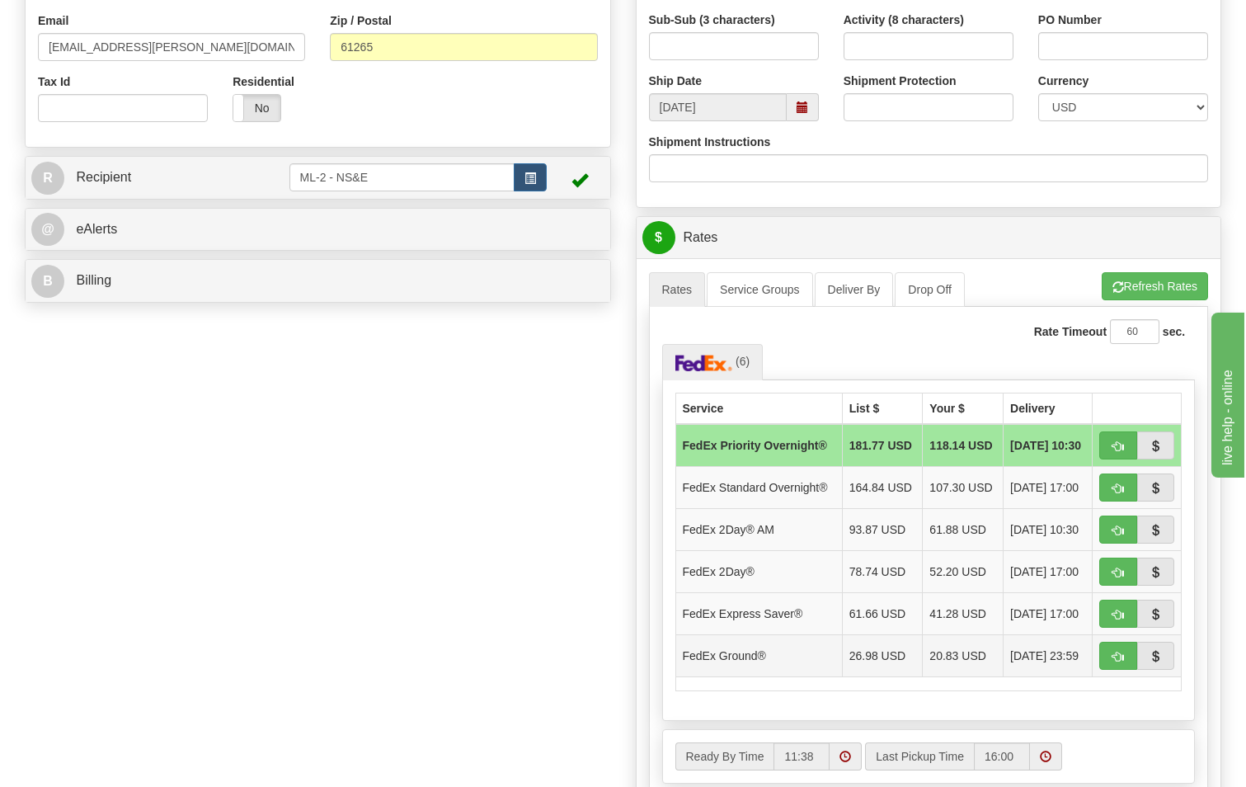
click at [799, 657] on td "FedEx Ground®" at bounding box center [759, 655] width 167 height 42
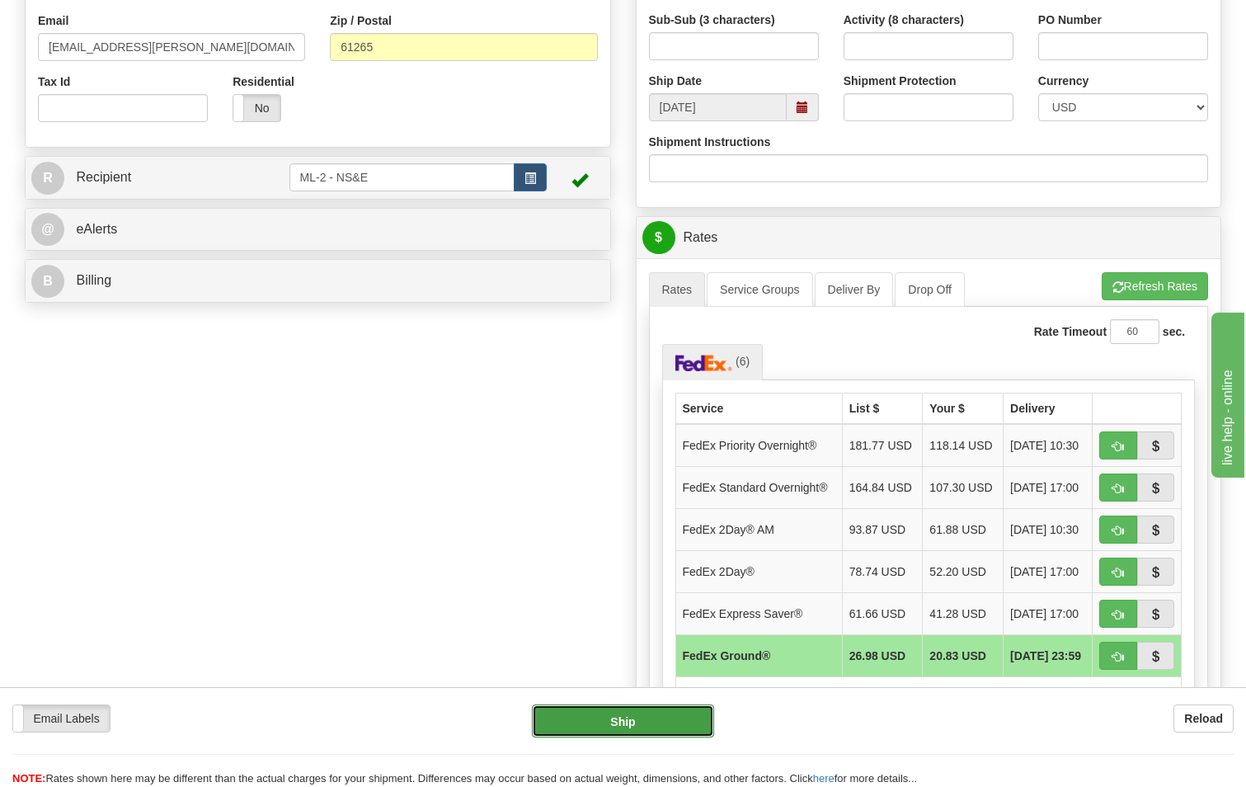
click at [646, 727] on button "Ship" at bounding box center [623, 720] width 183 height 33
type input "92"
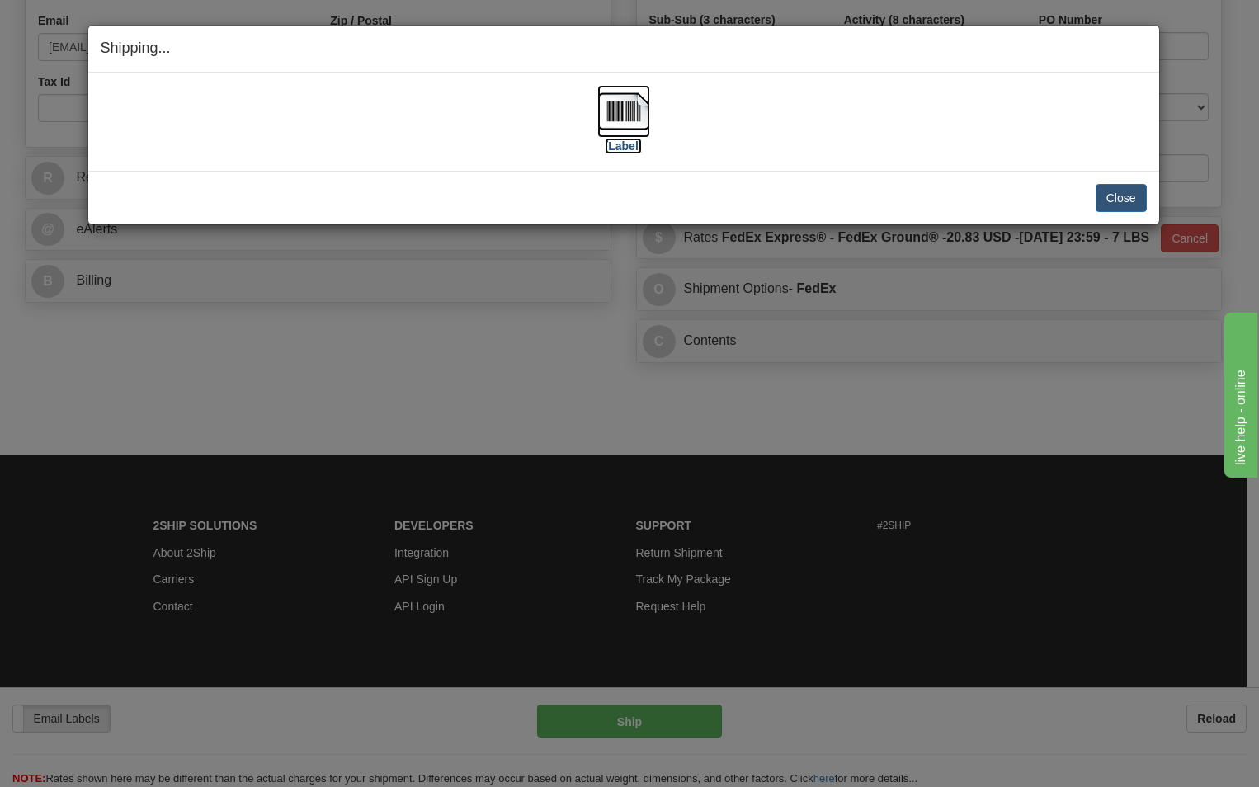
click at [632, 147] on label "[Label]" at bounding box center [624, 146] width 38 height 16
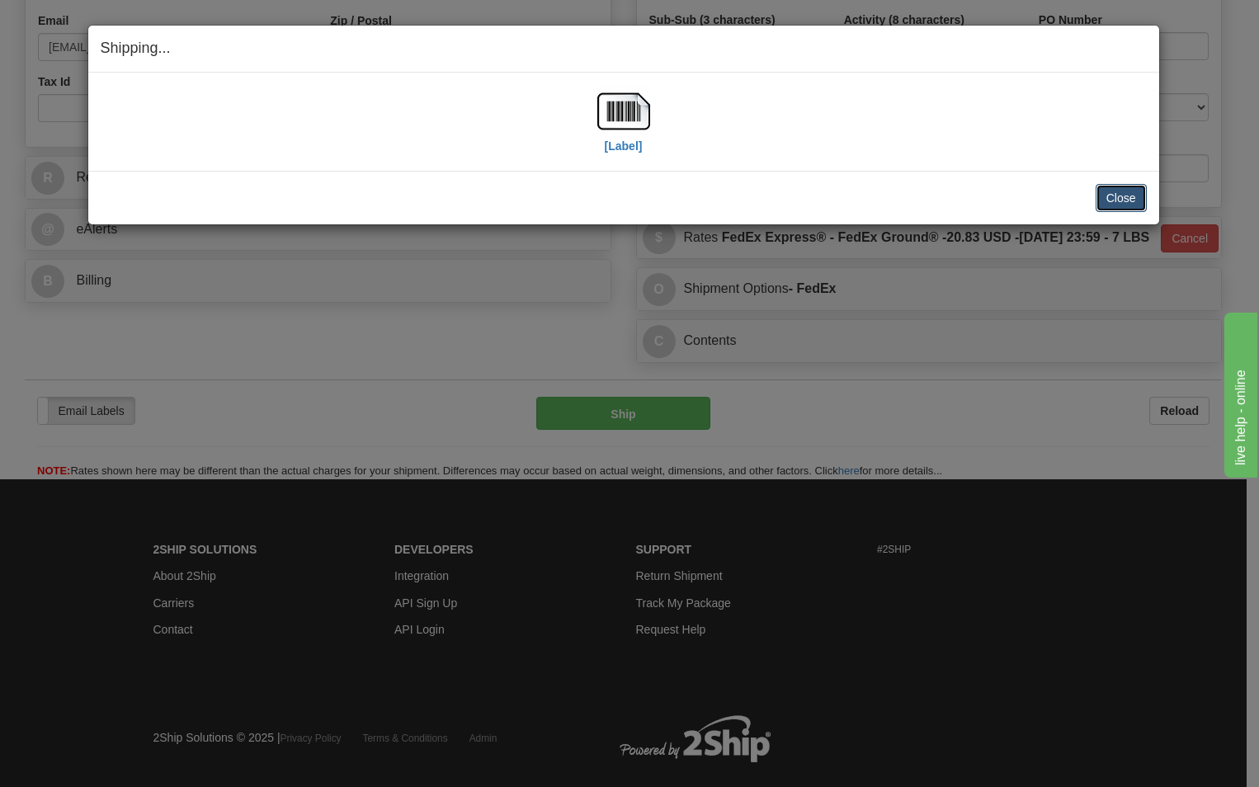
click at [1140, 197] on button "Close" at bounding box center [1120, 198] width 51 height 28
